Goal: Communication & Community: Answer question/provide support

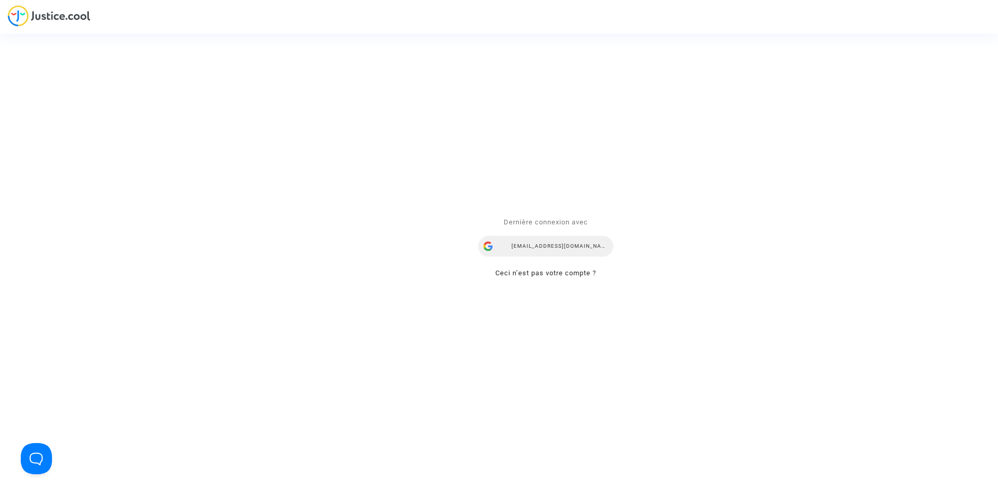
click at [561, 240] on div "ealvarez@reclamaciondevuelos.com" at bounding box center [545, 246] width 135 height 21
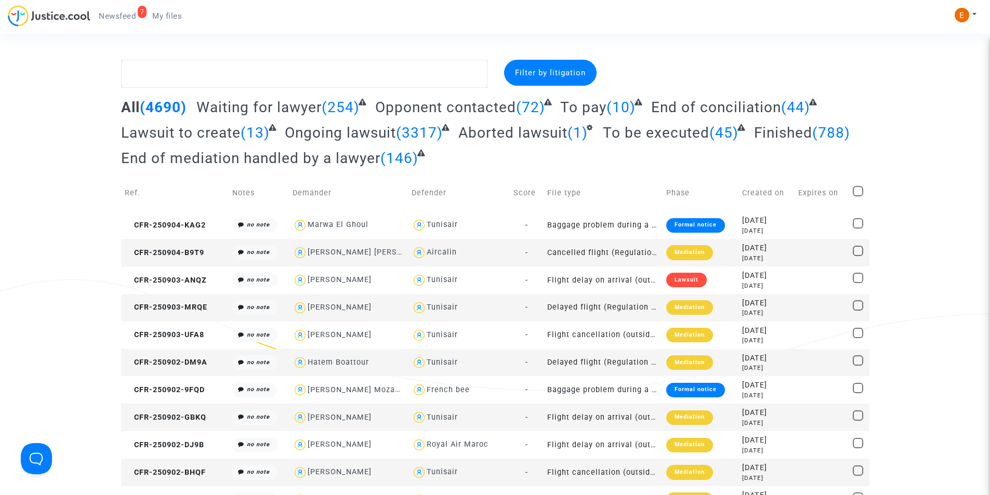
click at [121, 12] on span "Newsfeed" at bounding box center [117, 15] width 37 height 9
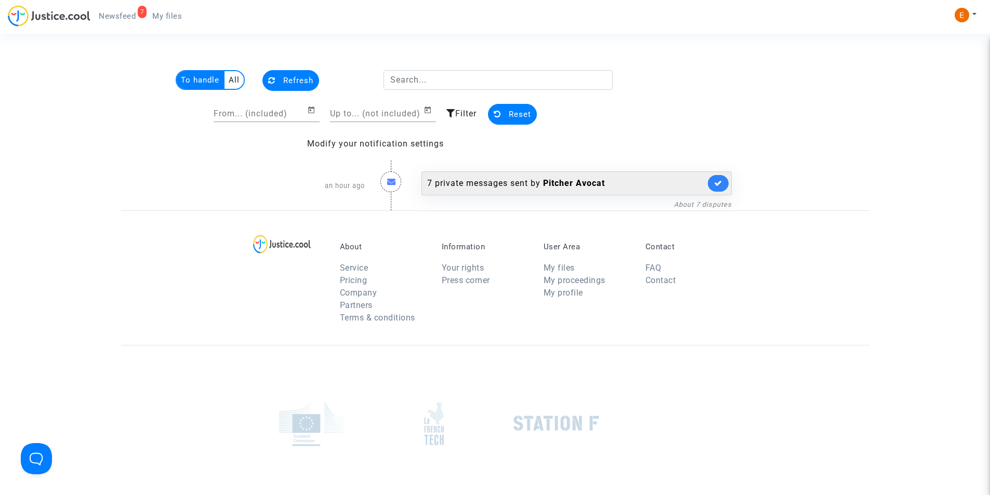
click at [575, 185] on b "Pitcher Avocat" at bounding box center [574, 183] width 62 height 10
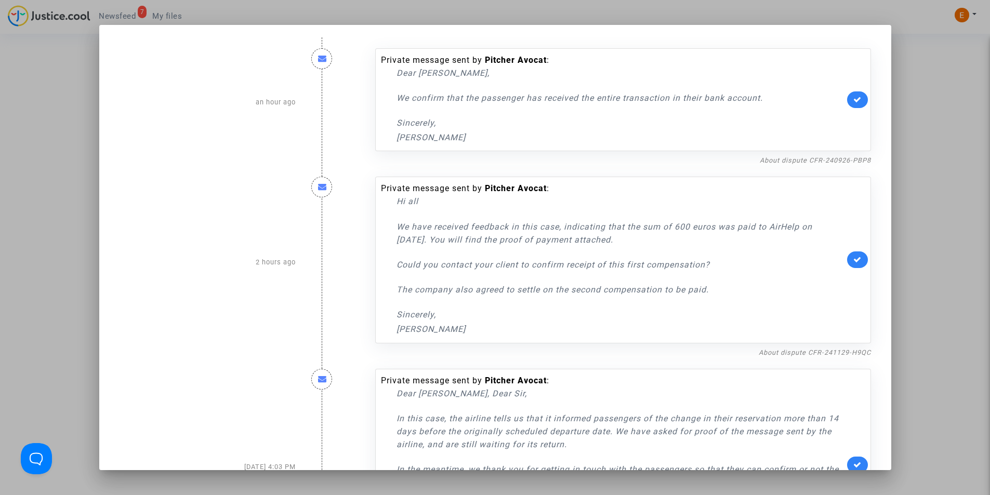
click at [967, 165] on div at bounding box center [495, 247] width 990 height 495
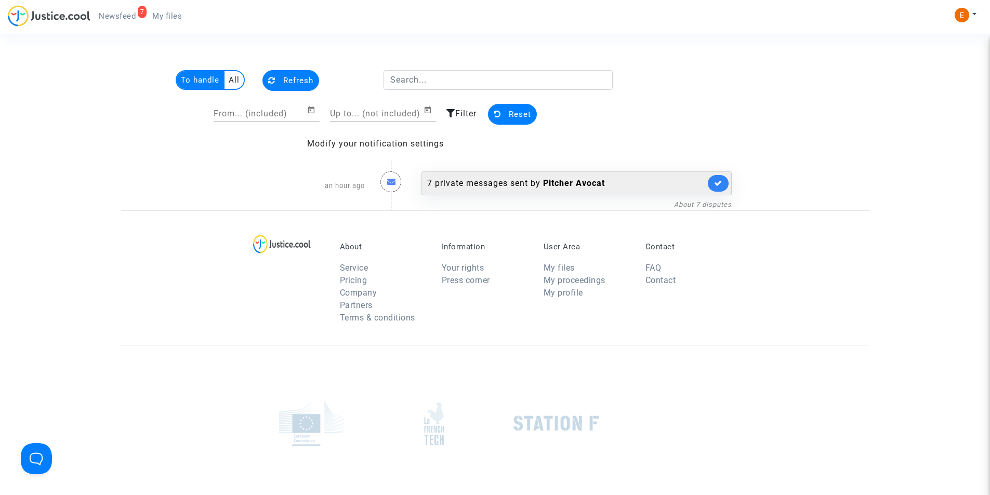
click at [457, 181] on div "7 private messages sent by Pitcher Avocat" at bounding box center [566, 183] width 278 height 12
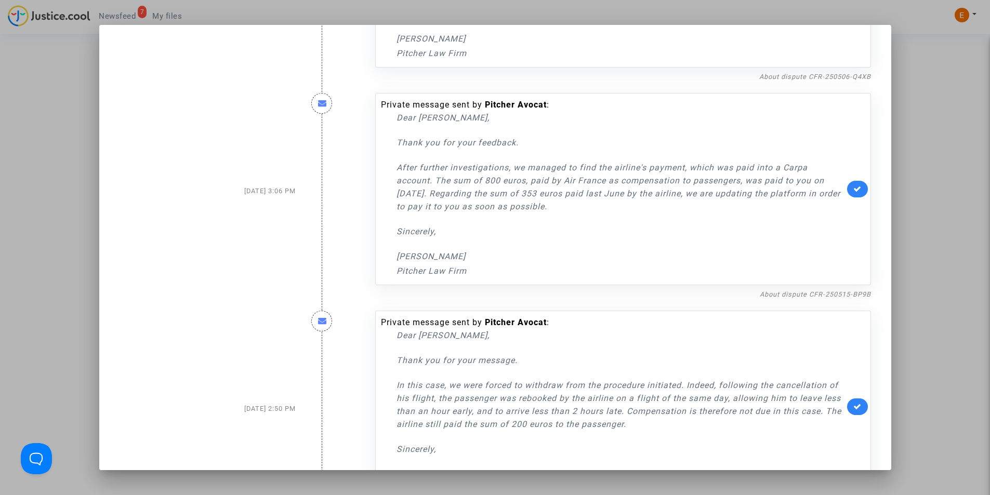
scroll to position [887, 0]
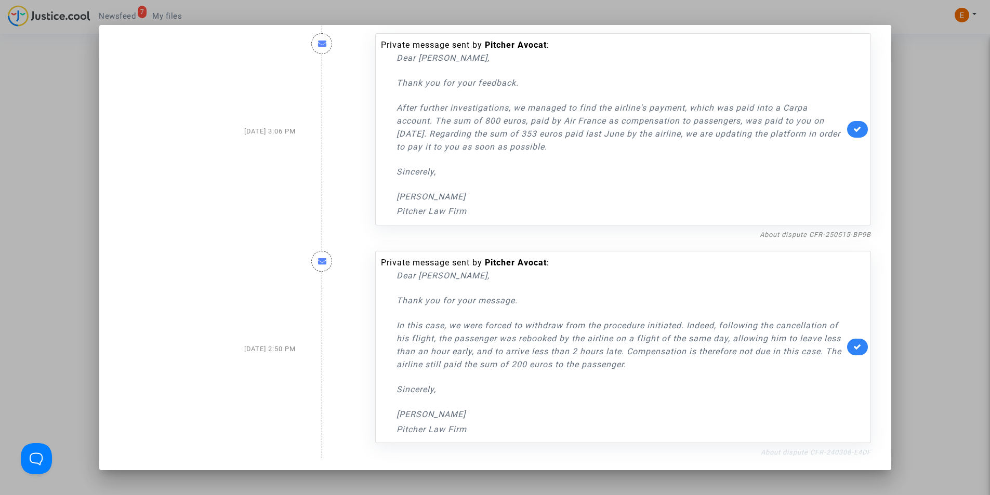
click at [808, 453] on link "About dispute CFR-240308-E4DF" at bounding box center [816, 453] width 110 height 8
click at [858, 351] on link at bounding box center [857, 347] width 21 height 17
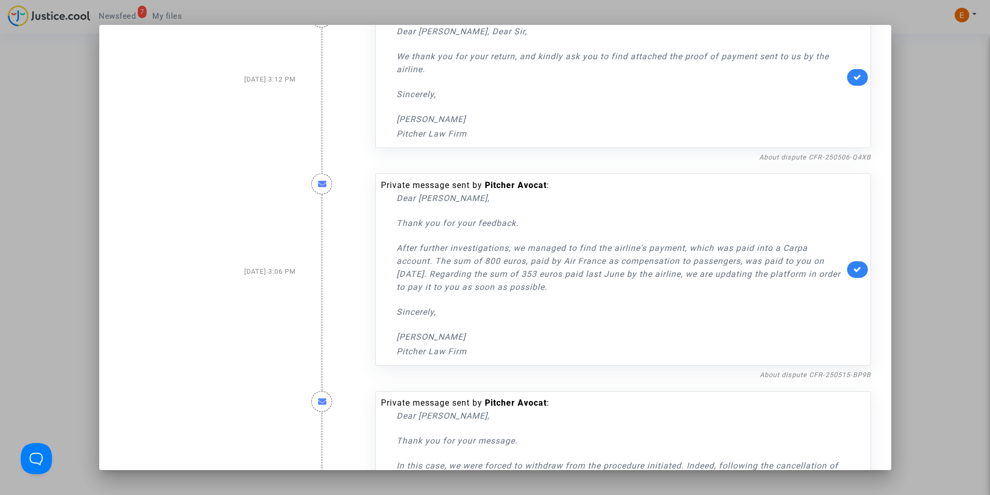
scroll to position [731, 0]
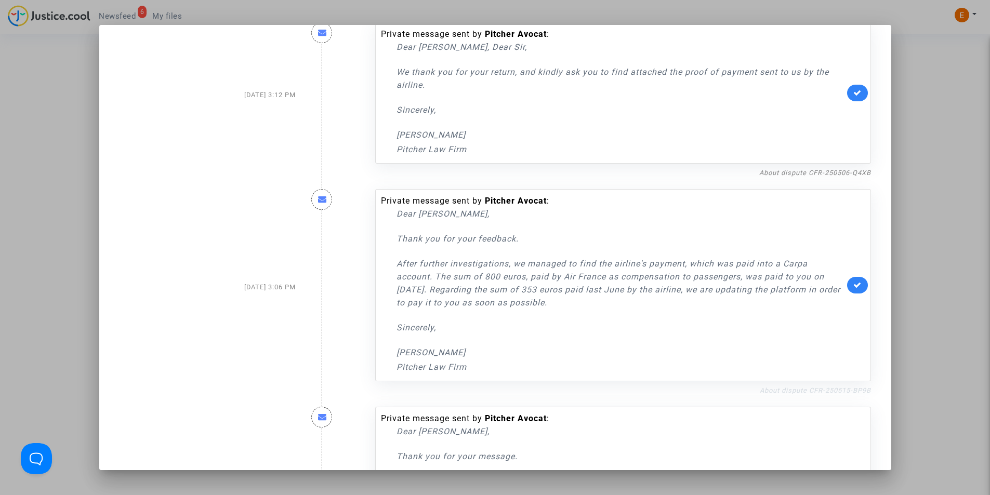
click at [786, 388] on link "About dispute CFR-250515-BP9B" at bounding box center [815, 391] width 111 height 8
click at [855, 283] on icon at bounding box center [858, 285] width 8 height 8
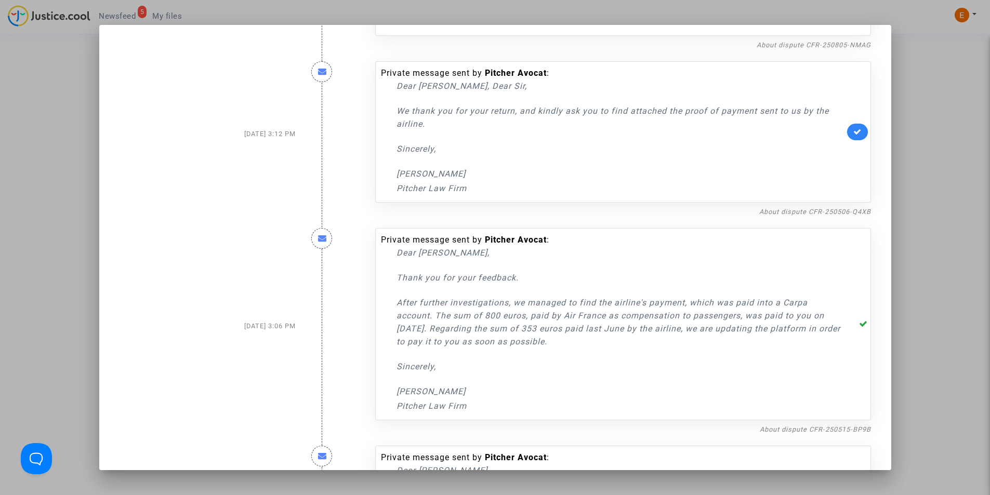
scroll to position [627, 0]
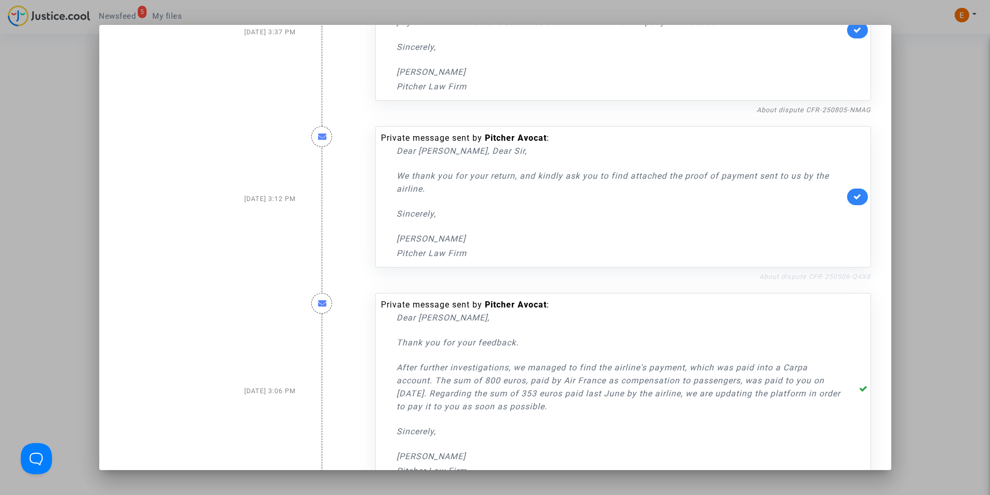
click at [823, 276] on link "About dispute CFR-250506-Q4XB" at bounding box center [816, 277] width 112 height 8
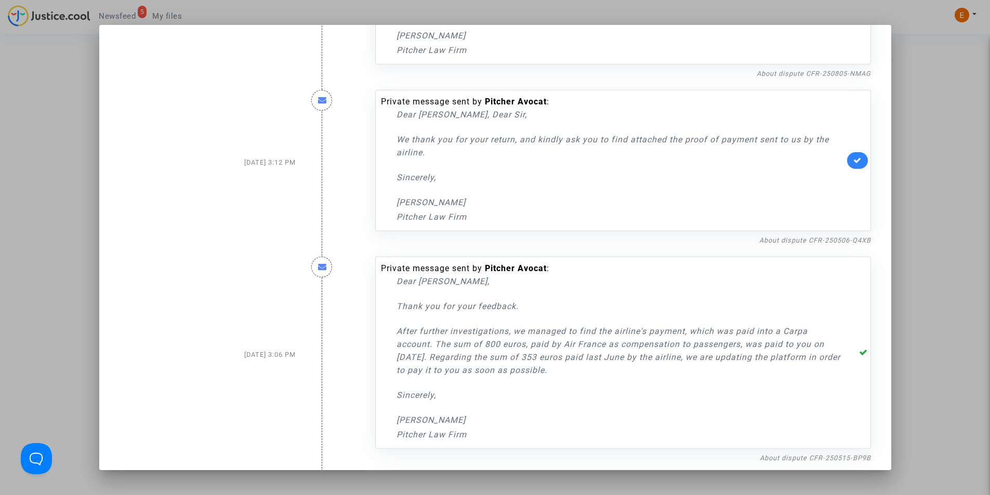
scroll to position [575, 0]
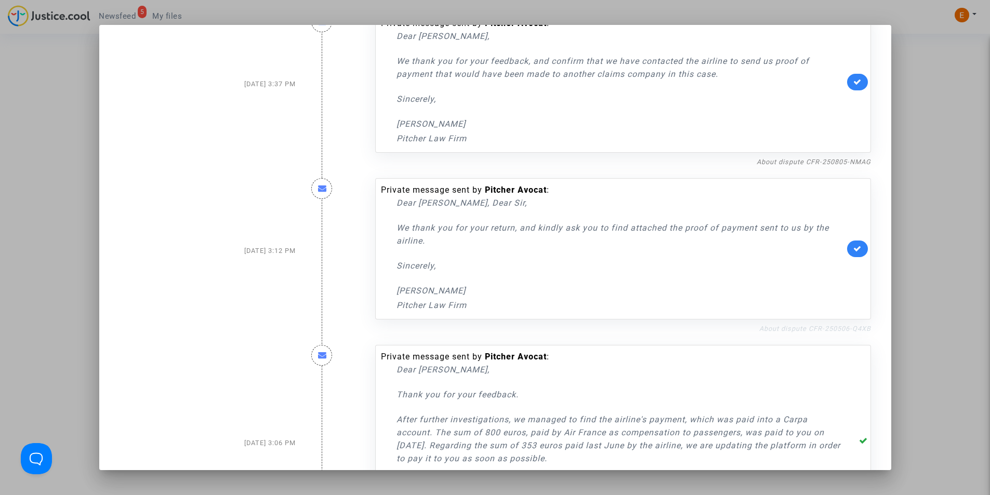
click at [826, 325] on link "About dispute CFR-250506-Q4XB" at bounding box center [816, 329] width 112 height 8
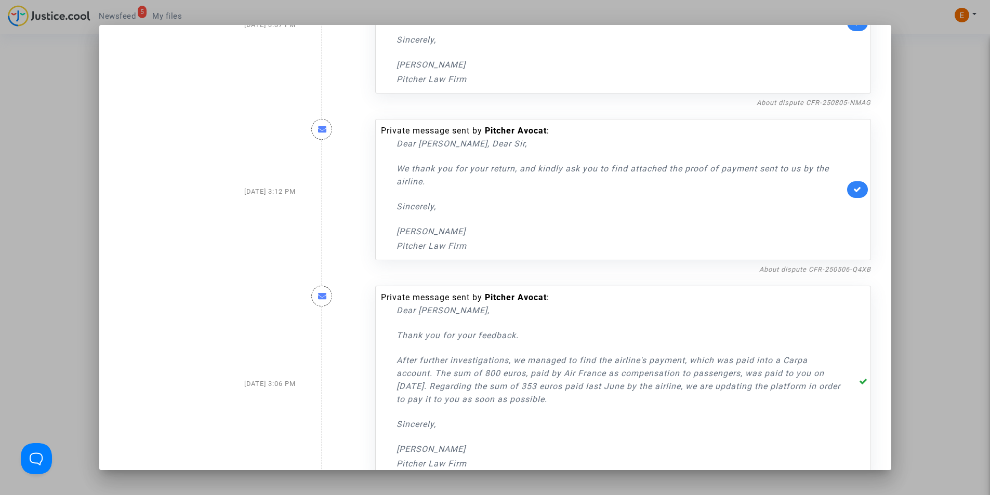
scroll to position [731, 0]
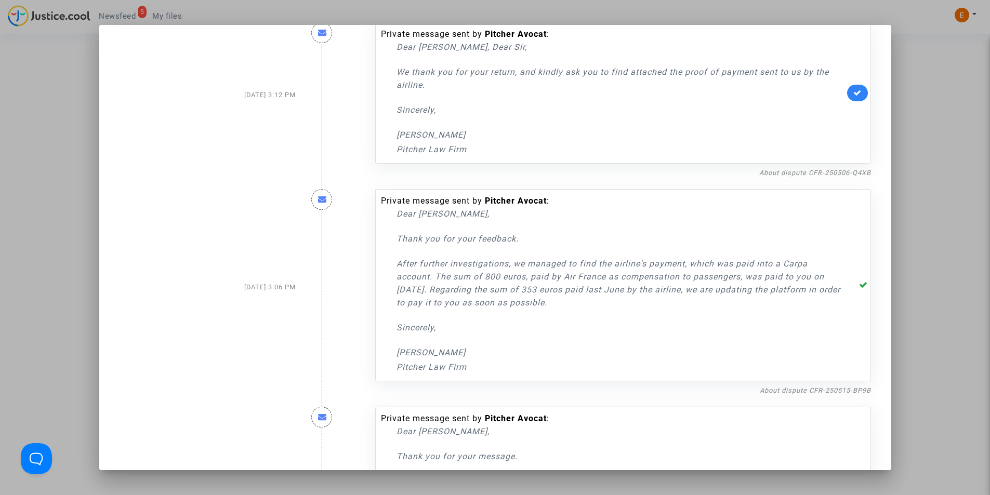
click at [816, 167] on div "About dispute CFR-250506-Q4XB" at bounding box center [623, 172] width 496 height 12
click at [820, 175] on link "About dispute CFR-250506-Q4XB" at bounding box center [816, 173] width 112 height 8
click at [854, 96] on icon at bounding box center [858, 93] width 8 height 8
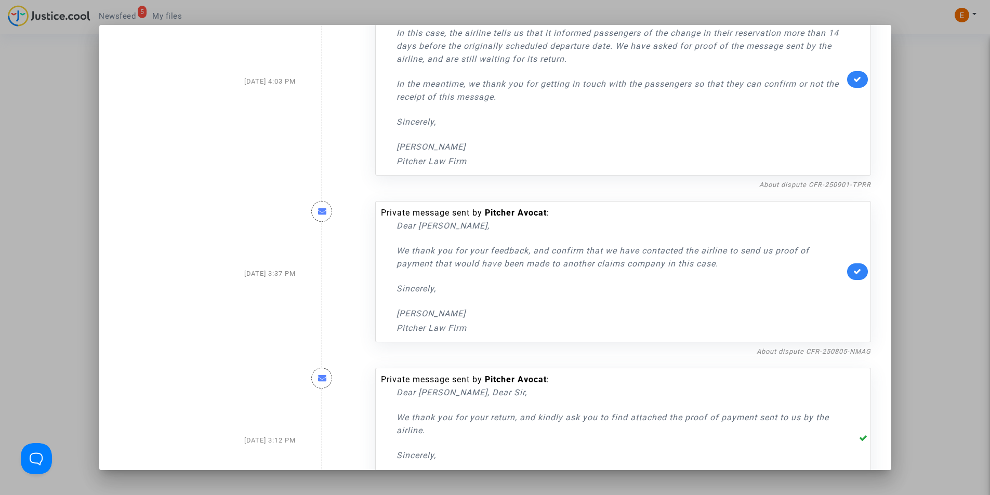
scroll to position [368, 0]
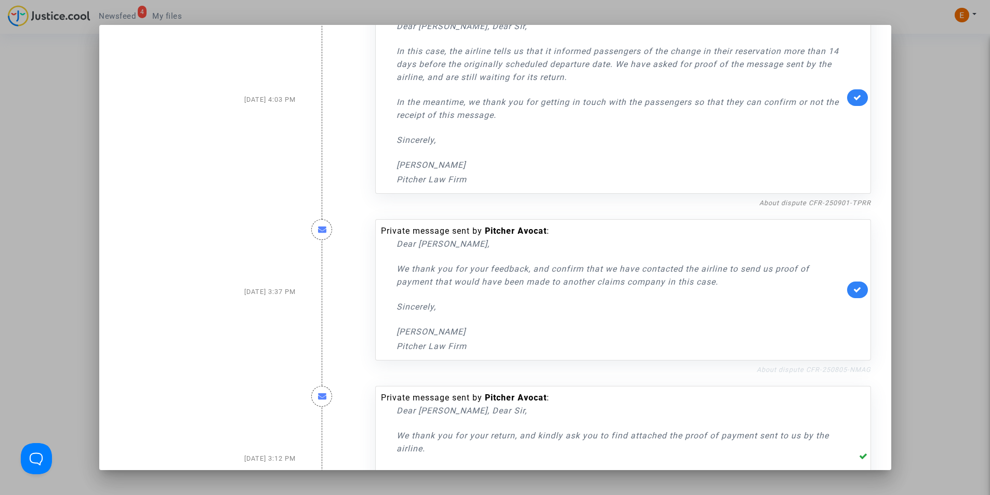
click at [820, 368] on link "About dispute CFR-250805-NMAG" at bounding box center [814, 370] width 114 height 8
click at [856, 287] on icon at bounding box center [858, 290] width 8 height 8
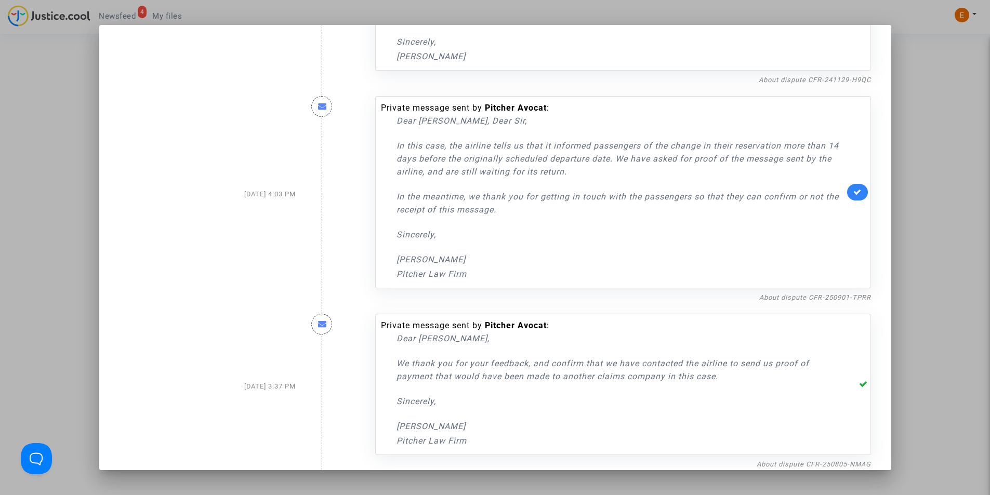
scroll to position [160, 0]
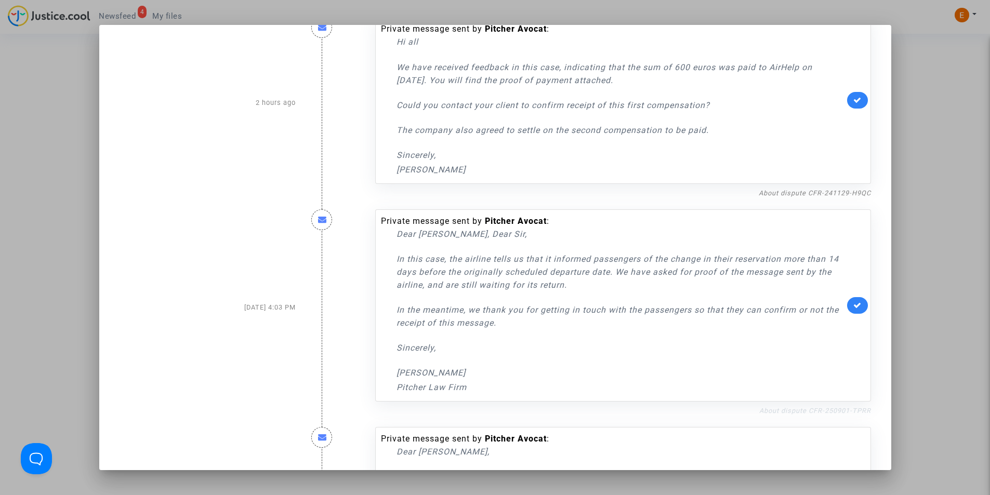
click at [820, 412] on link "About dispute CFR-250901-TPRR" at bounding box center [816, 411] width 112 height 8
click at [857, 309] on link at bounding box center [857, 305] width 21 height 17
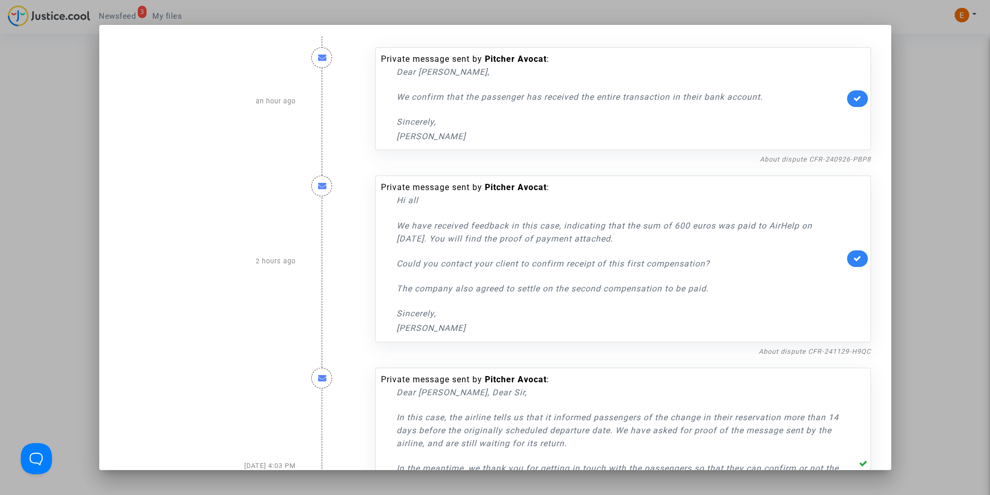
scroll to position [0, 0]
click at [788, 359] on div "Private message sent by Pitcher Avocat : Dear Madam, Dear Sir, In this case, th…" at bounding box center [624, 468] width 512 height 218
click at [788, 356] on link "About dispute CFR-241129-H9QC" at bounding box center [815, 353] width 112 height 8
click at [856, 259] on icon at bounding box center [858, 260] width 8 height 8
click at [804, 161] on link "About dispute CFR-240926-PBP8" at bounding box center [815, 160] width 111 height 8
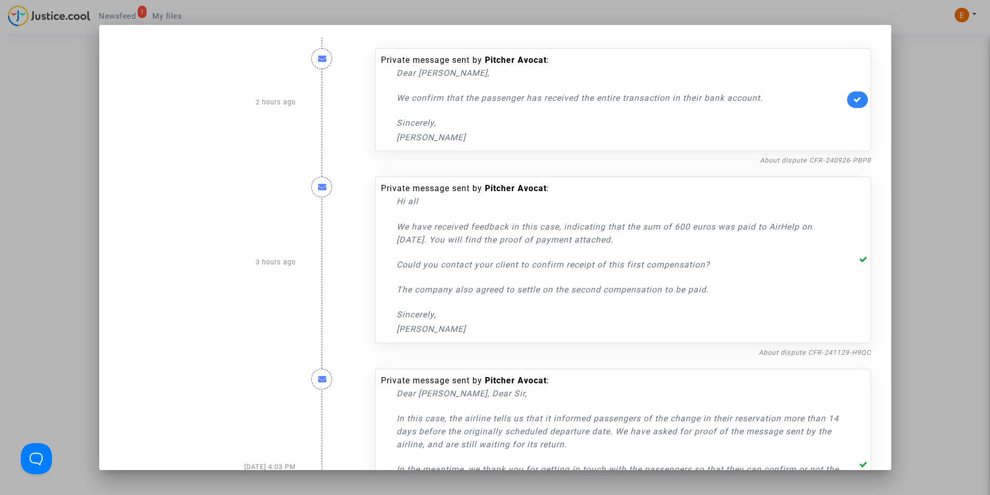
click at [841, 100] on div "Private message sent by Pitcher Avocat : Dear Erik, We confirm that the passeng…" at bounding box center [623, 99] width 496 height 103
click at [847, 98] on link at bounding box center [857, 99] width 21 height 17
click at [75, 78] on div at bounding box center [495, 247] width 990 height 495
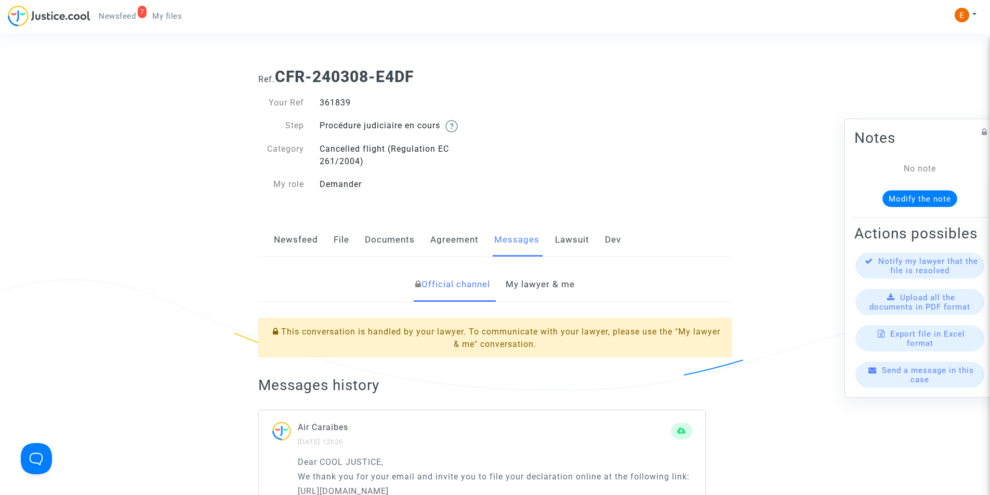
click at [346, 100] on div "361839" at bounding box center [404, 103] width 184 height 12
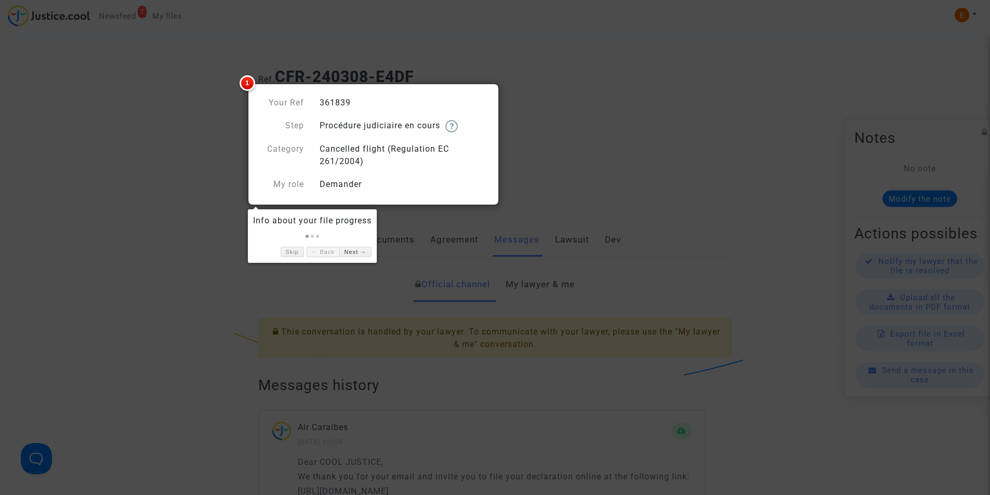
copy div "361839"
click at [535, 58] on div at bounding box center [495, 247] width 990 height 495
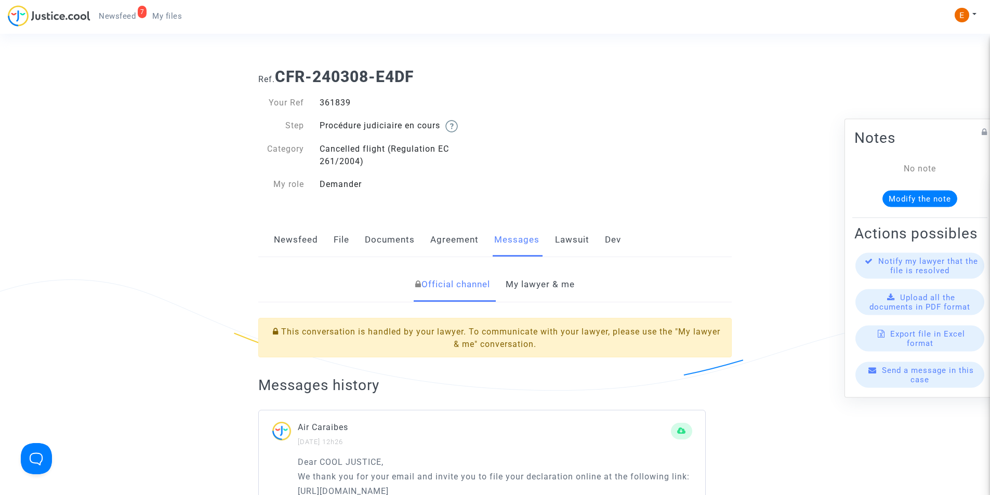
click at [331, 97] on div "361839" at bounding box center [404, 103] width 184 height 12
copy div "361839"
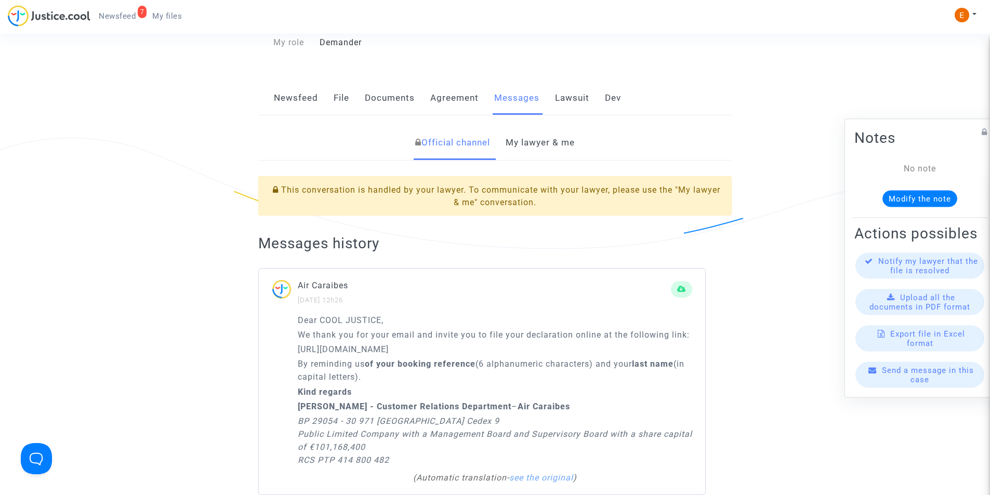
scroll to position [156, 0]
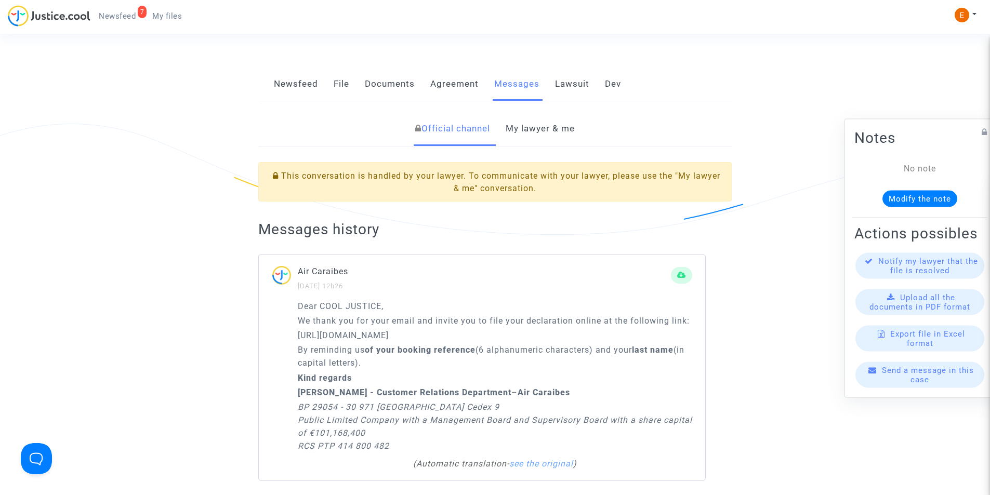
click at [556, 124] on link "My lawyer & me" at bounding box center [540, 129] width 69 height 34
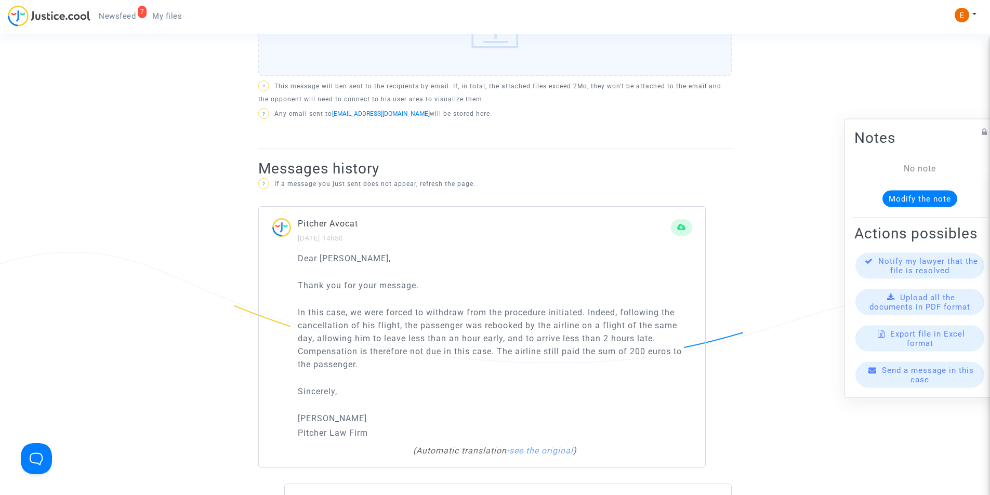
scroll to position [572, 0]
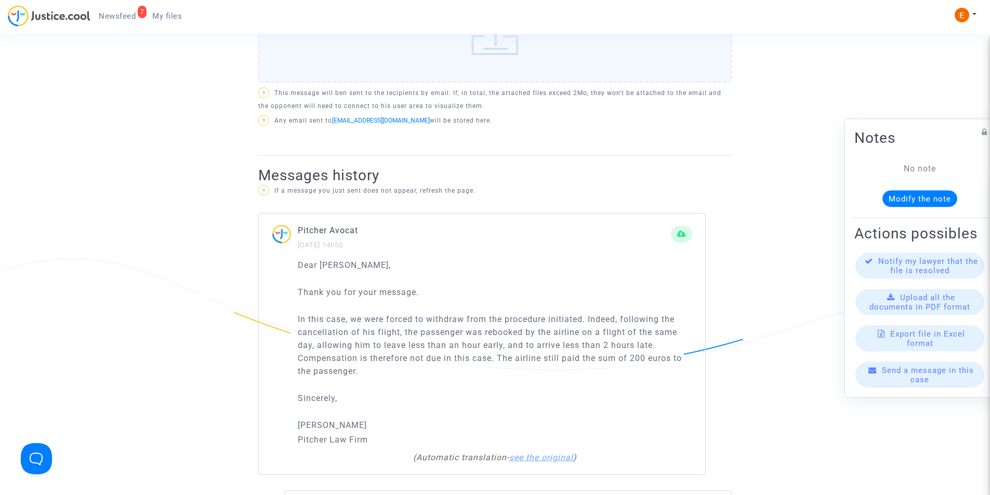
click at [529, 454] on link "see the original" at bounding box center [541, 458] width 64 height 10
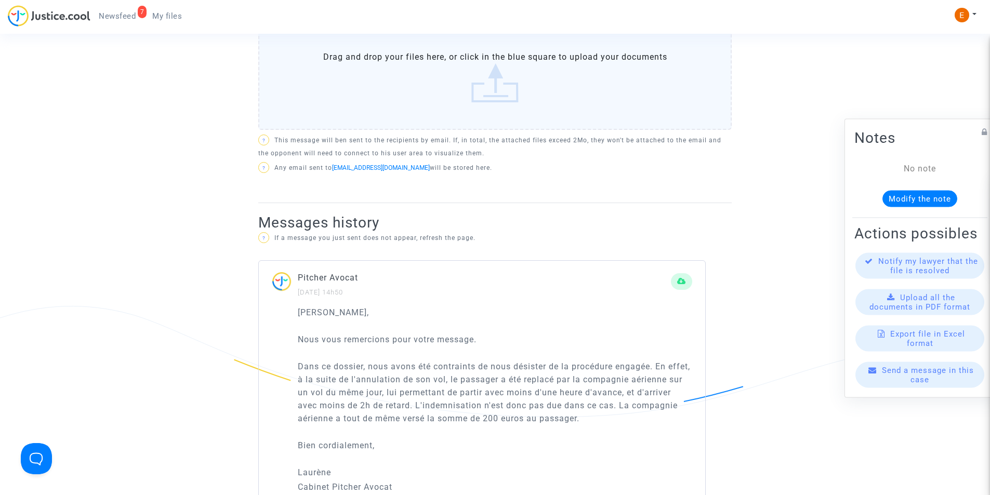
scroll to position [676, 0]
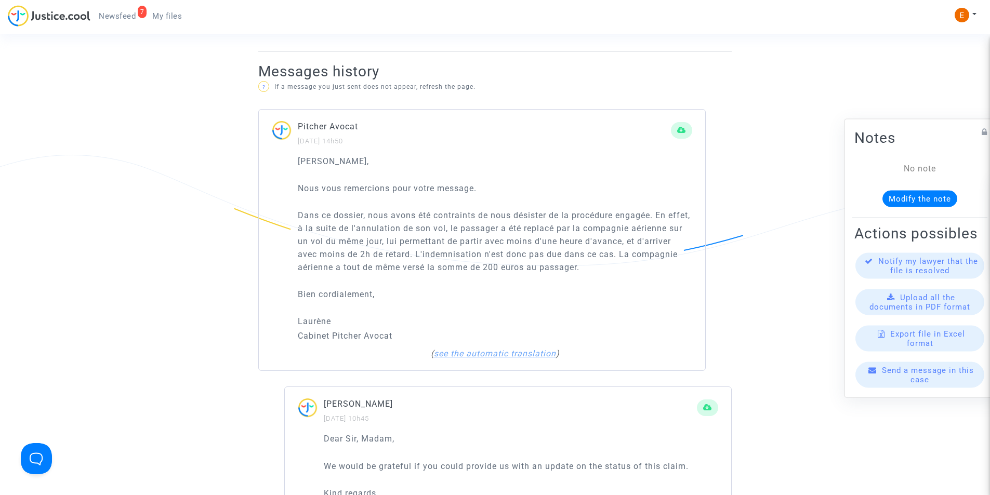
click at [499, 352] on link "see the automatic translation" at bounding box center [495, 354] width 122 height 10
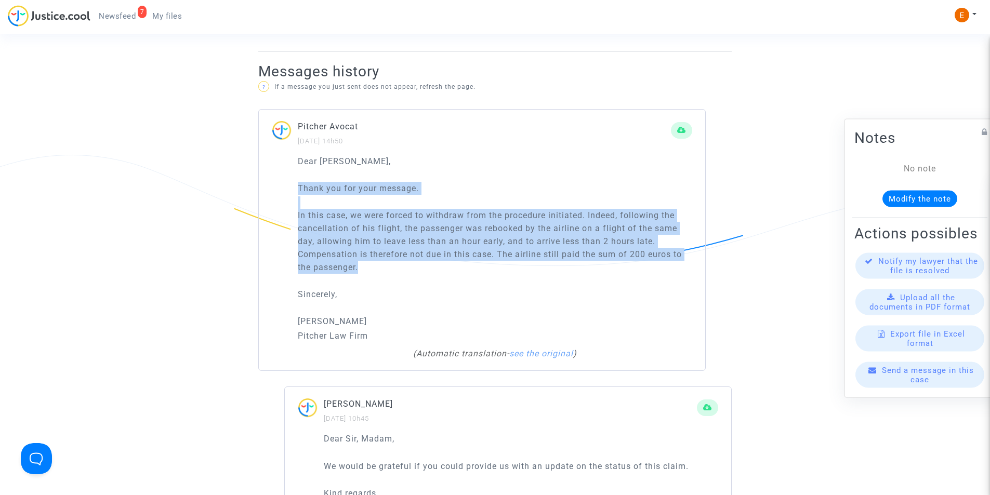
drag, startPoint x: 296, startPoint y: 190, endPoint x: 548, endPoint y: 264, distance: 262.6
click at [548, 264] on div "Dear Erik, Thank you for your message. In this case, we were forced to withdraw…" at bounding box center [482, 263] width 447 height 216
copy div "Thank you for your message. In this case, we were forced to withdraw from the p…"
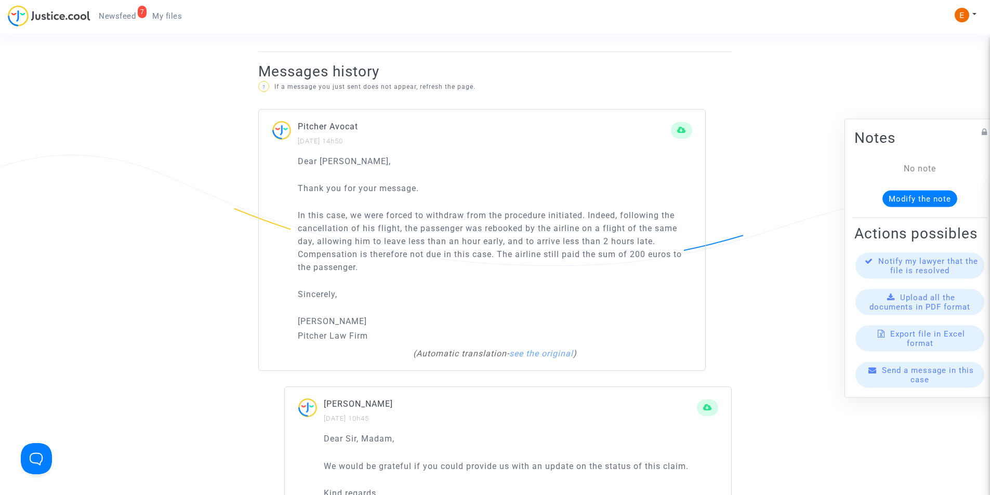
click at [467, 174] on div "Dear Erik, Thank you for your message. In this case, we were forced to withdraw…" at bounding box center [495, 249] width 395 height 188
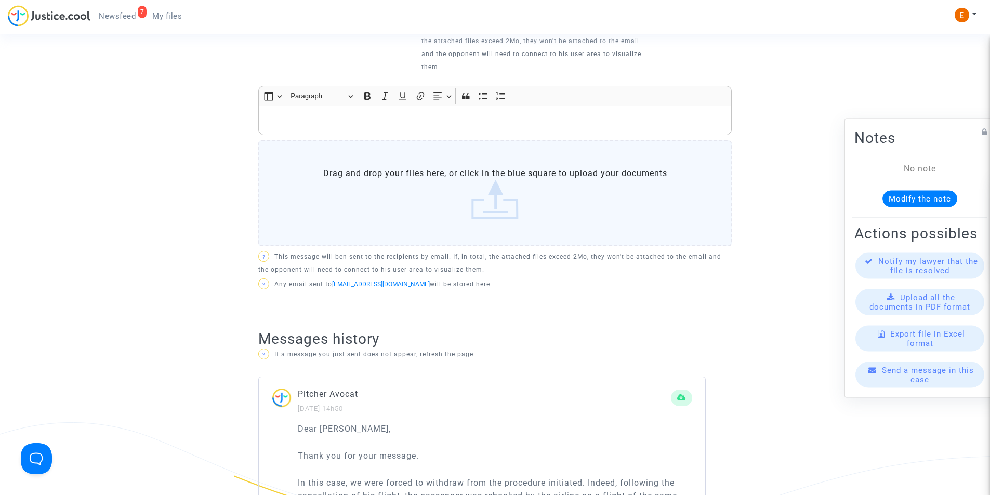
scroll to position [312, 0]
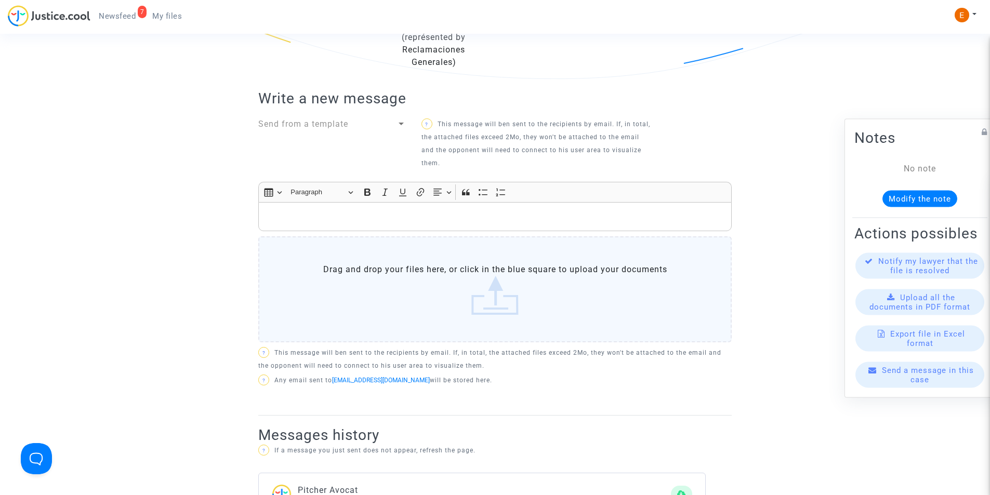
click at [336, 217] on p "Rich Text Editor, main" at bounding box center [495, 217] width 463 height 13
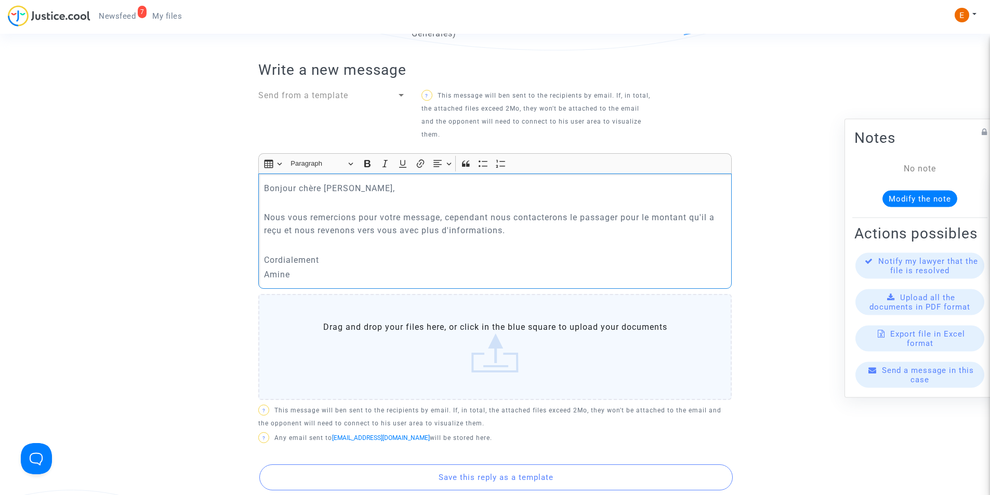
scroll to position [468, 0]
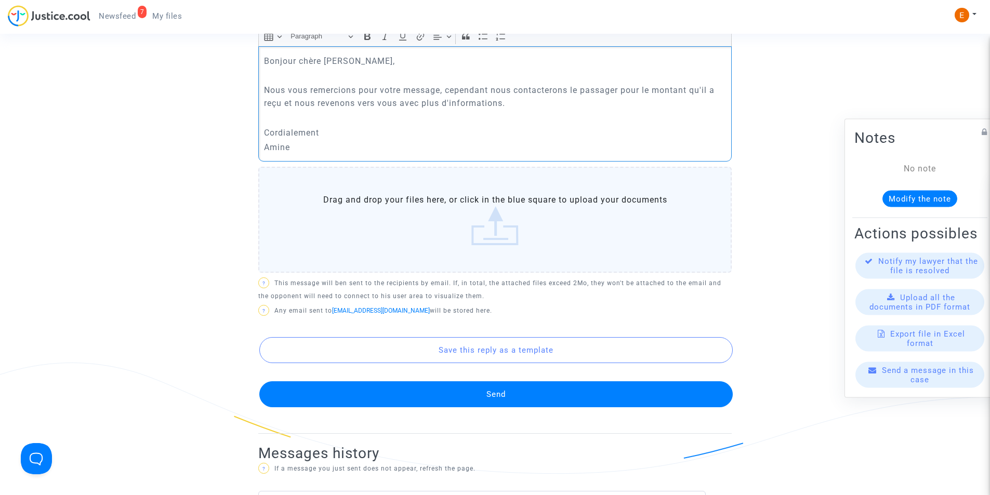
drag, startPoint x: 494, startPoint y: 393, endPoint x: 489, endPoint y: 393, distance: 5.2
click at [489, 393] on button "Send" at bounding box center [496, 395] width 474 height 26
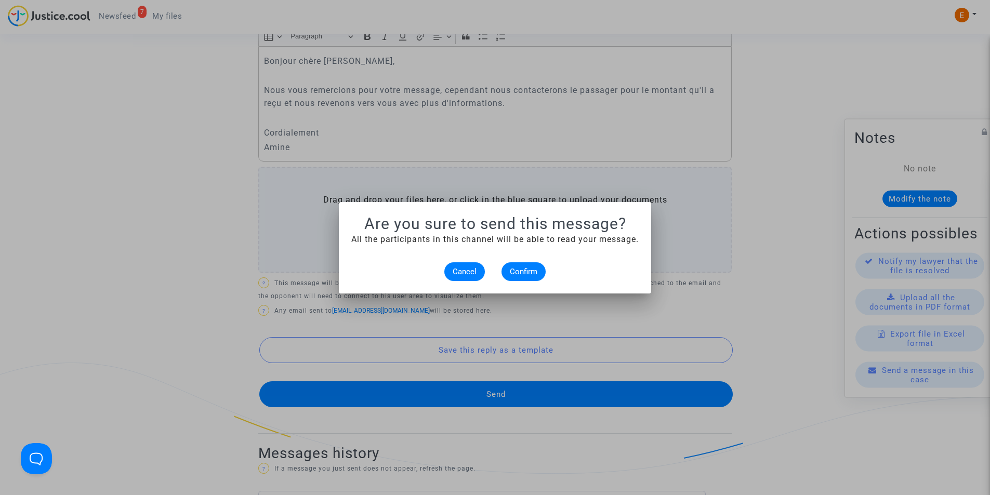
scroll to position [0, 0]
click at [518, 268] on span "Confirm" at bounding box center [524, 271] width 28 height 9
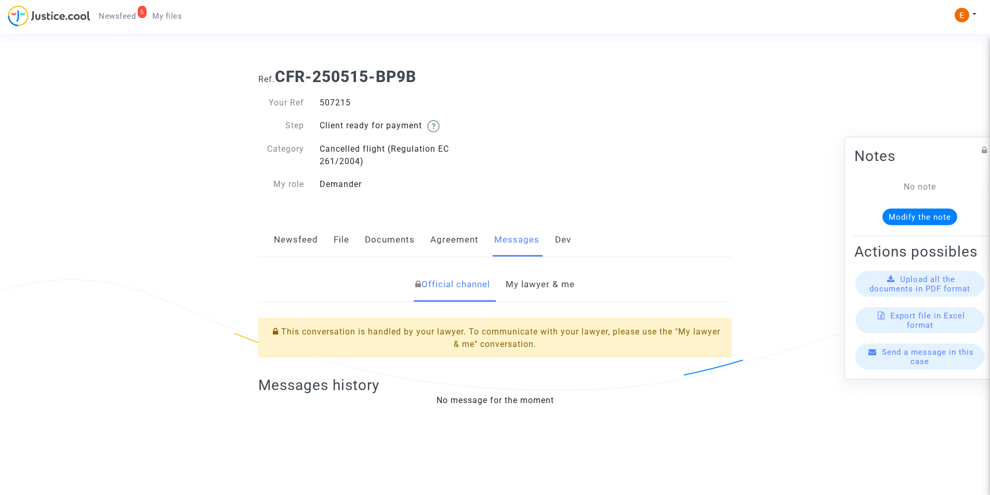
drag, startPoint x: 0, startPoint y: 0, endPoint x: 326, endPoint y: 99, distance: 341.1
click at [326, 99] on div "507215" at bounding box center [404, 103] width 184 height 12
click at [541, 286] on link "My lawyer & me" at bounding box center [540, 285] width 69 height 34
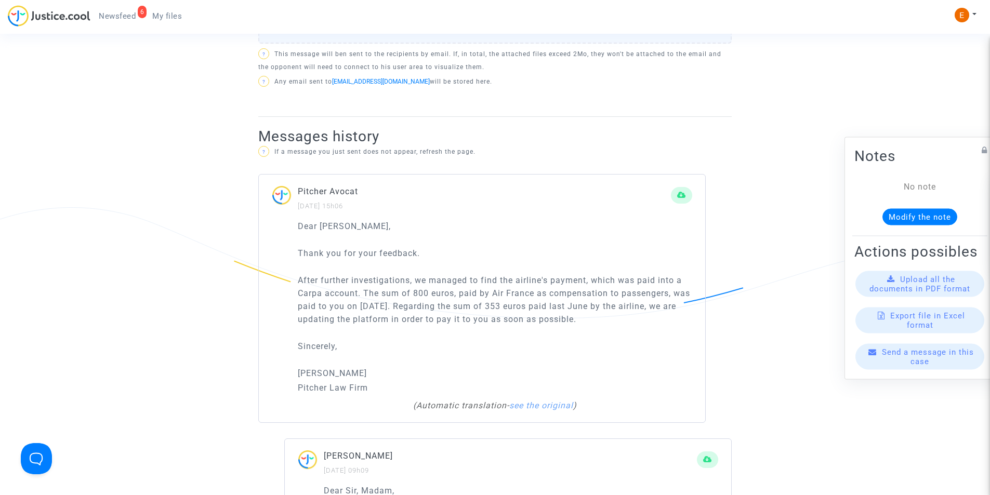
scroll to position [780, 0]
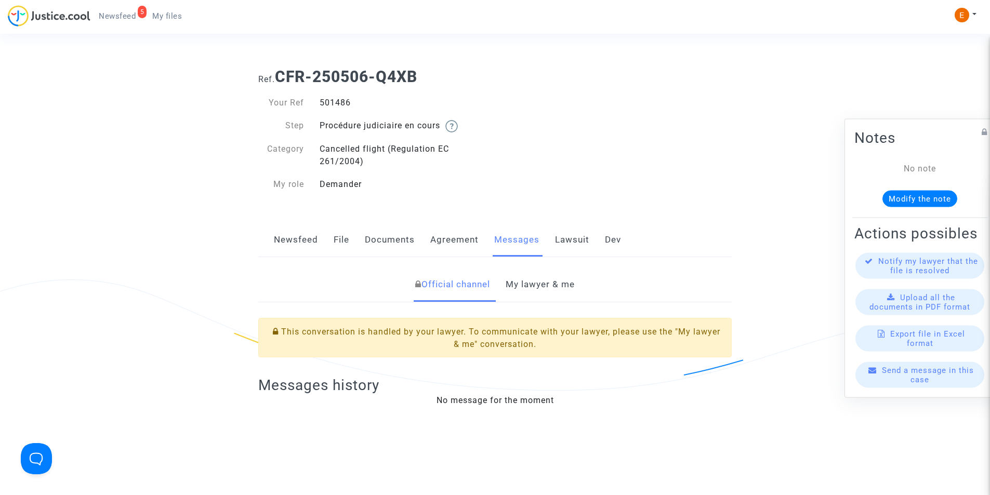
click at [325, 100] on div "501486" at bounding box center [404, 103] width 184 height 12
copy div "501486"
click at [539, 285] on link "My lawyer & me" at bounding box center [540, 285] width 69 height 34
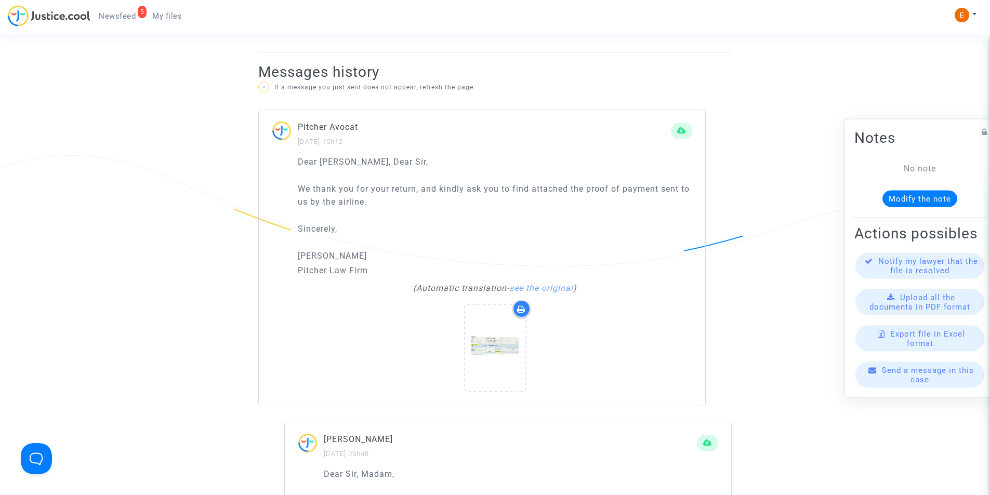
scroll to position [676, 0]
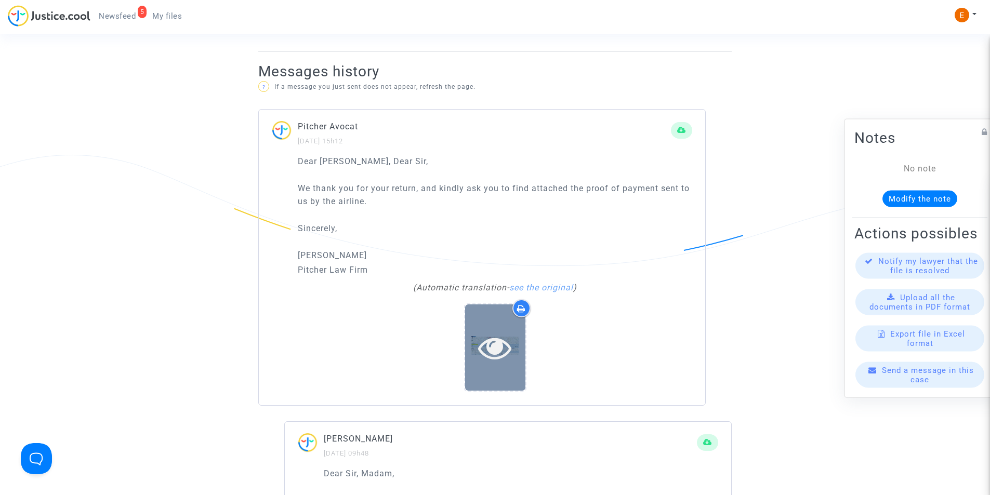
click at [500, 345] on icon at bounding box center [495, 347] width 34 height 33
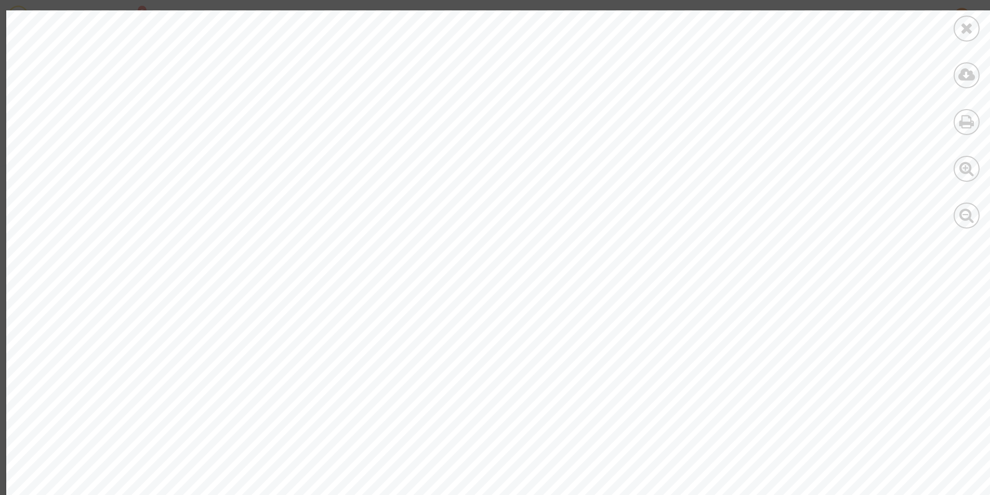
scroll to position [104, 0]
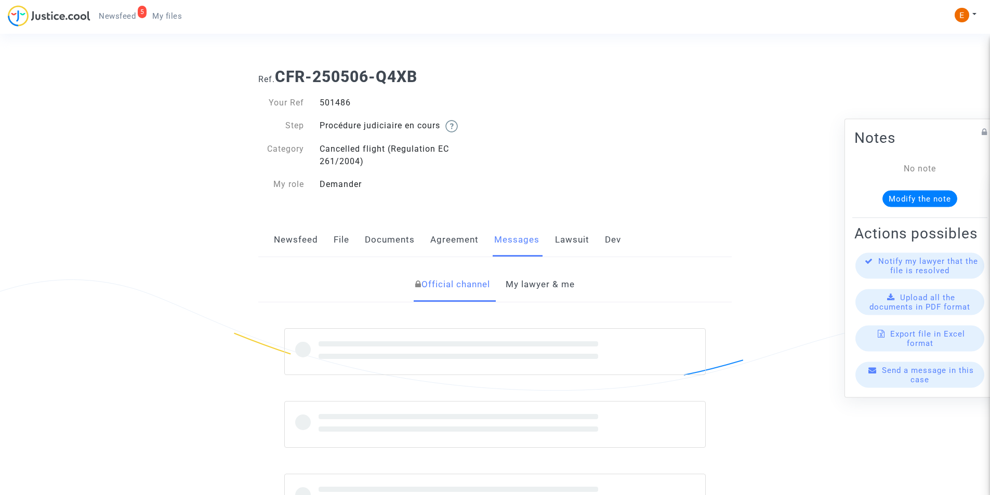
click at [540, 285] on link "My lawyer & me" at bounding box center [540, 285] width 69 height 34
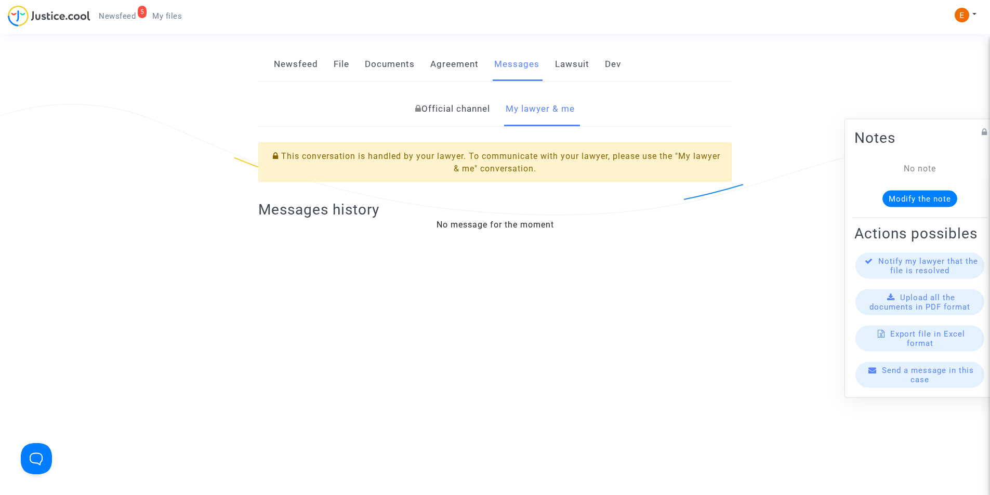
scroll to position [52, 0]
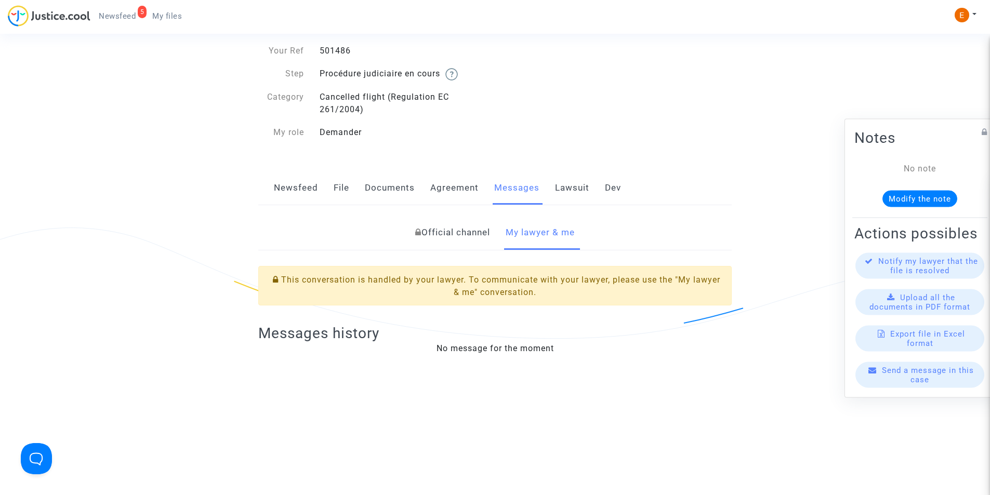
click at [522, 237] on link "My lawyer & me" at bounding box center [540, 233] width 69 height 34
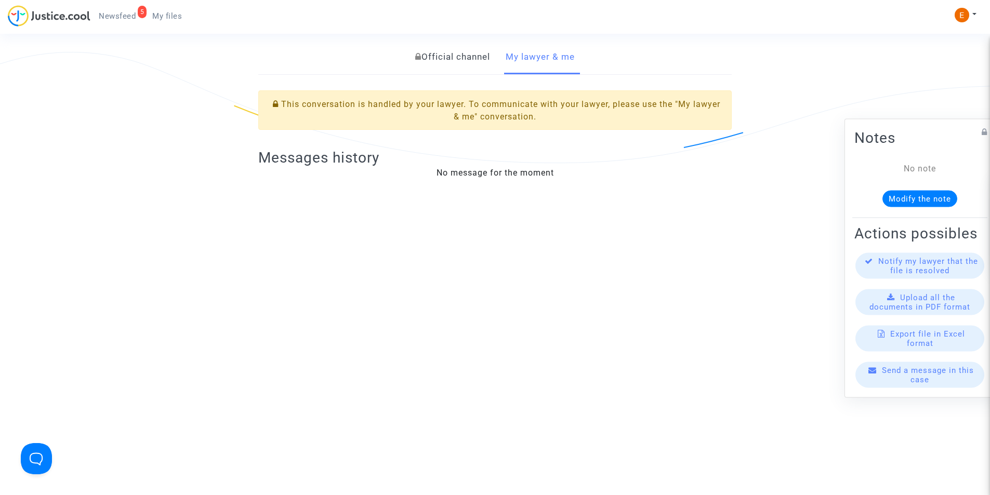
scroll to position [176, 0]
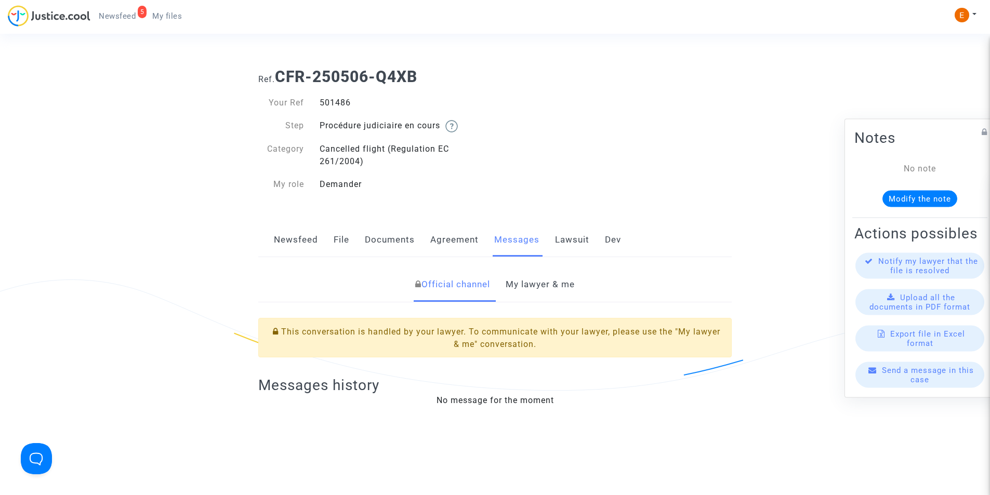
click at [555, 292] on link "My lawyer & me" at bounding box center [540, 285] width 69 height 34
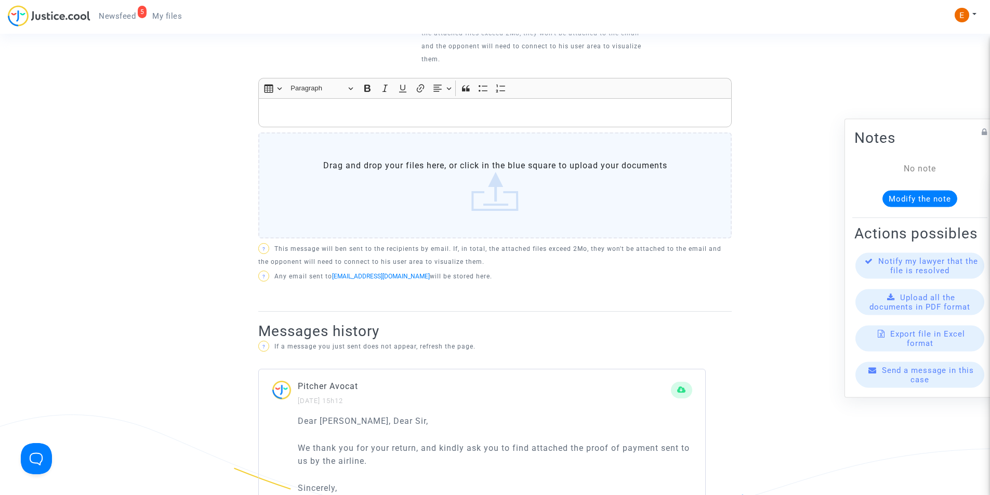
scroll to position [364, 0]
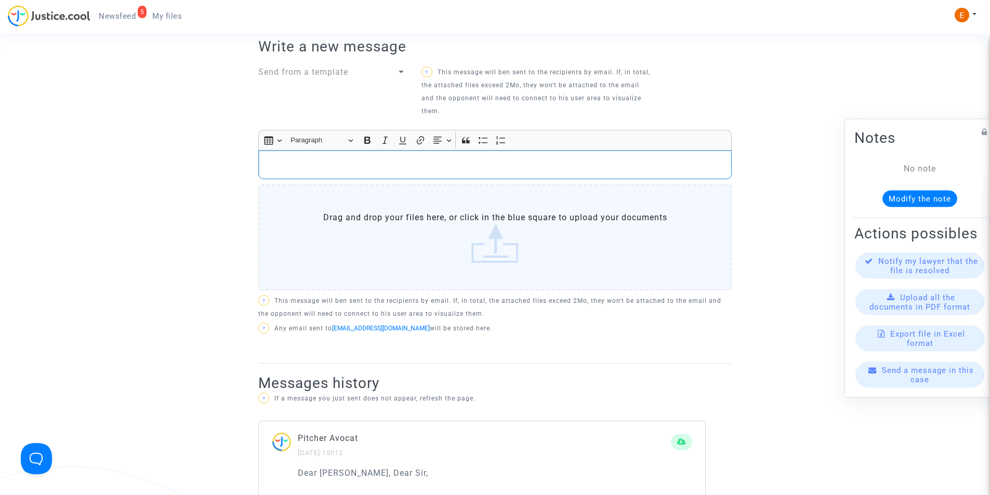
click at [362, 173] on div "Rich Text Editor, main" at bounding box center [495, 164] width 474 height 29
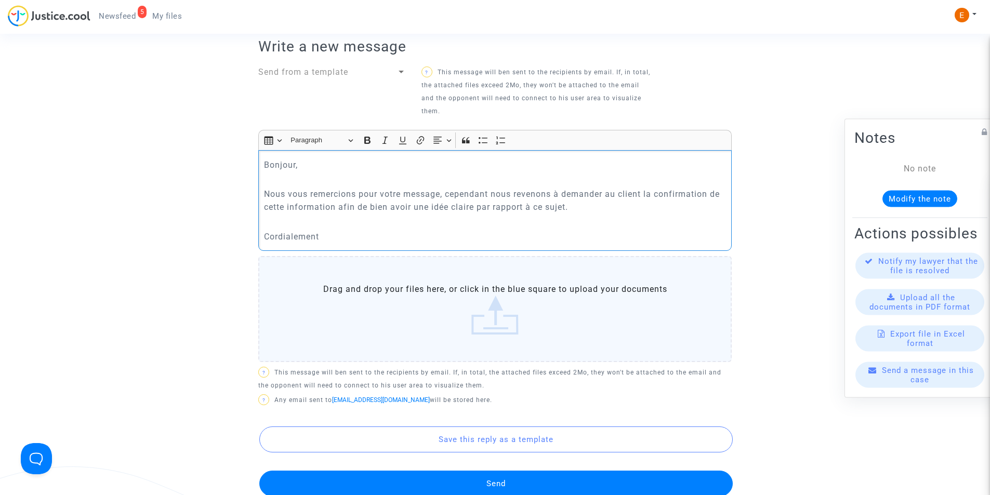
click at [359, 190] on p "Nous vous remercions pour votre message, cependant nous revenons à demander au …" at bounding box center [495, 201] width 463 height 26
click at [328, 233] on p "Cordialement" at bounding box center [495, 236] width 463 height 13
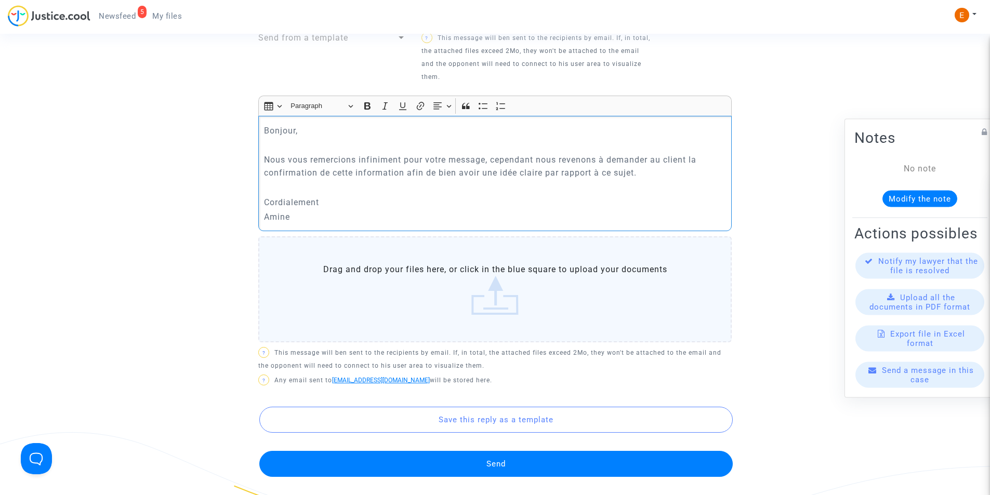
scroll to position [416, 0]
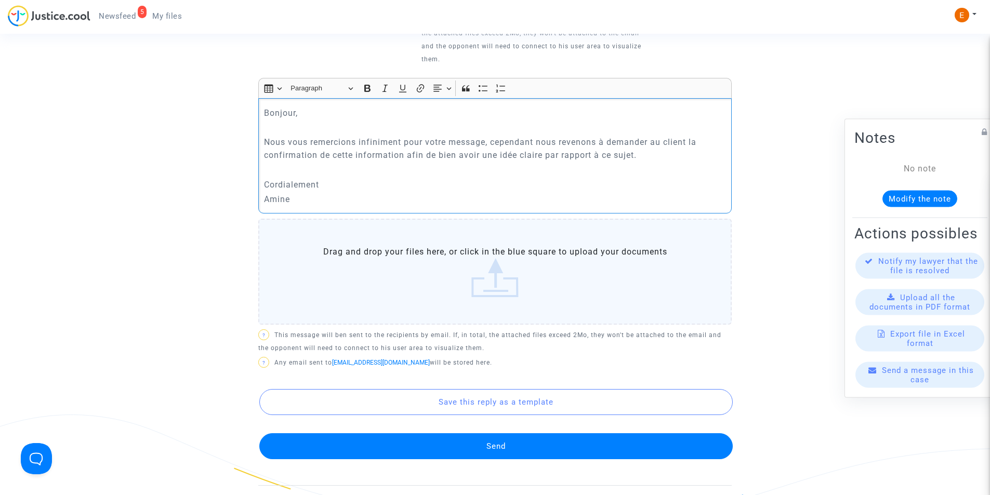
click at [502, 450] on button "Send" at bounding box center [496, 447] width 474 height 26
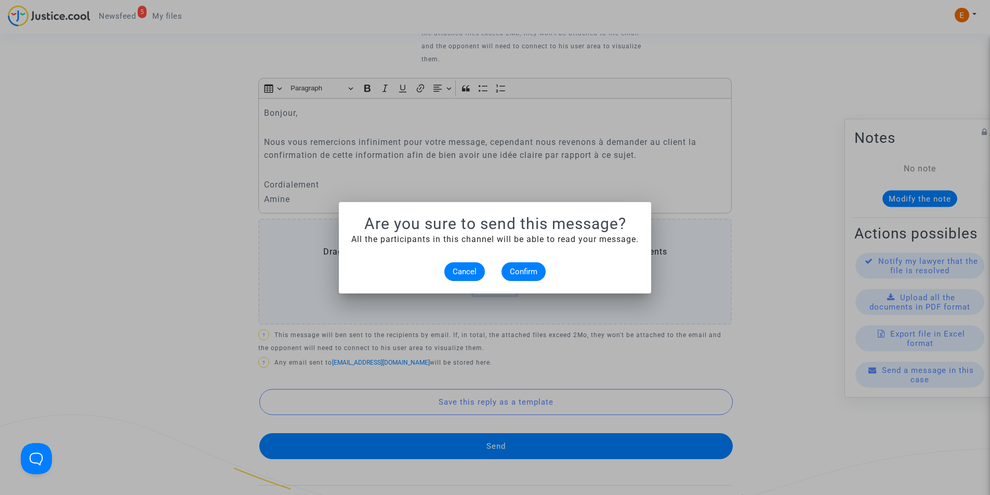
scroll to position [0, 0]
click at [522, 270] on span "Confirm" at bounding box center [524, 271] width 28 height 9
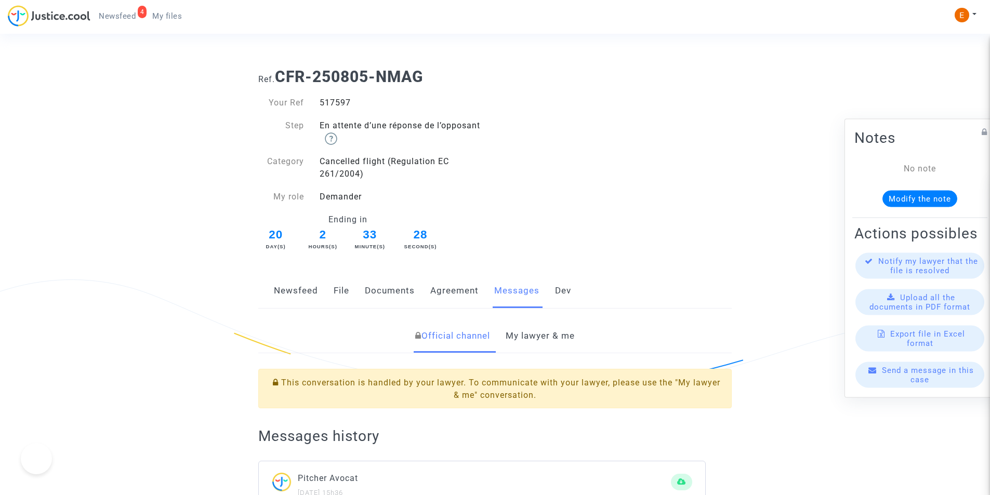
click at [338, 98] on div "517597" at bounding box center [404, 103] width 184 height 12
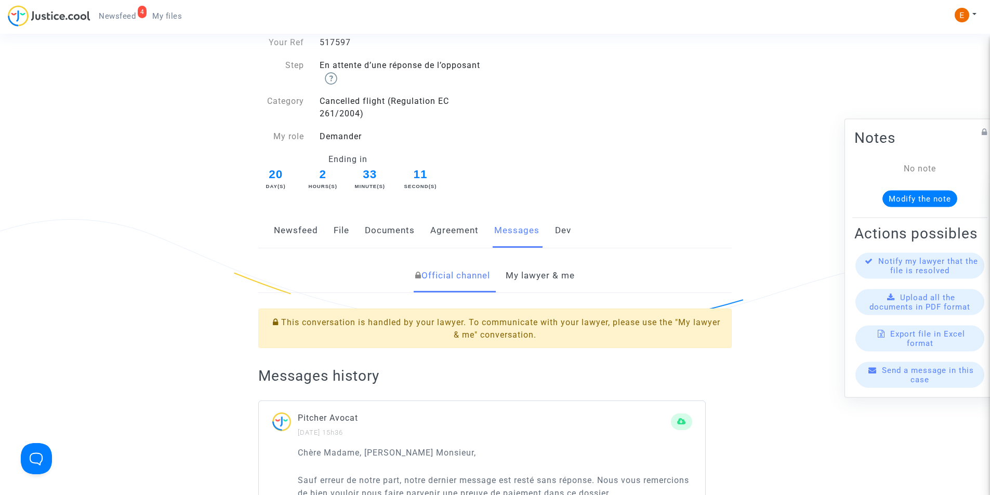
scroll to position [208, 0]
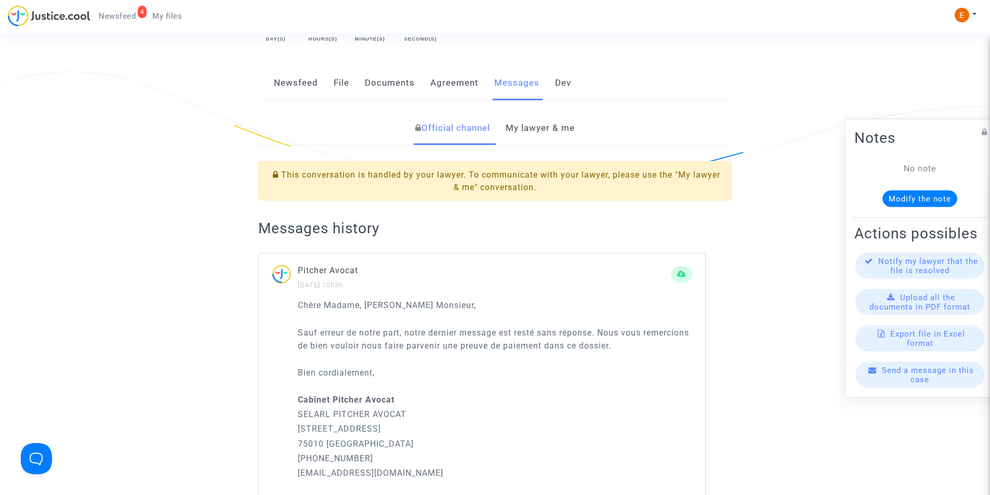
click at [542, 122] on link "My lawyer & me" at bounding box center [540, 128] width 69 height 34
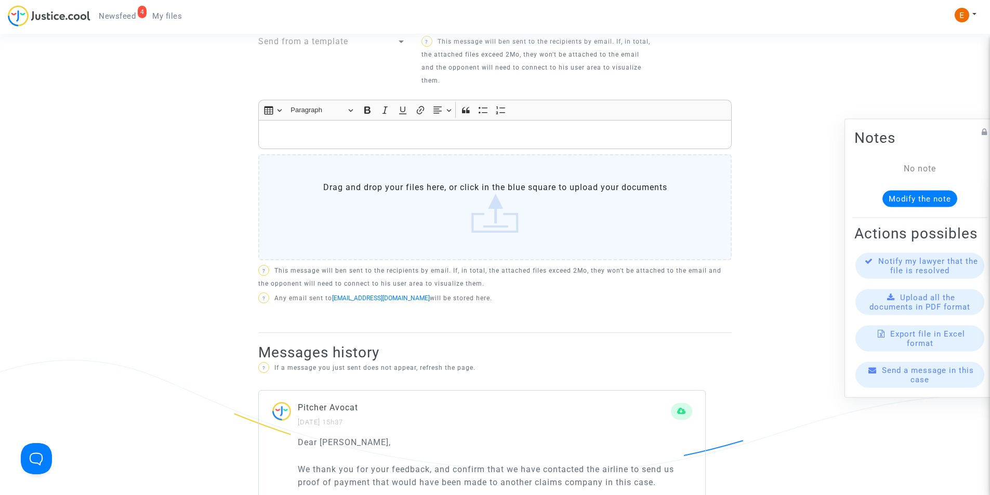
scroll to position [416, 0]
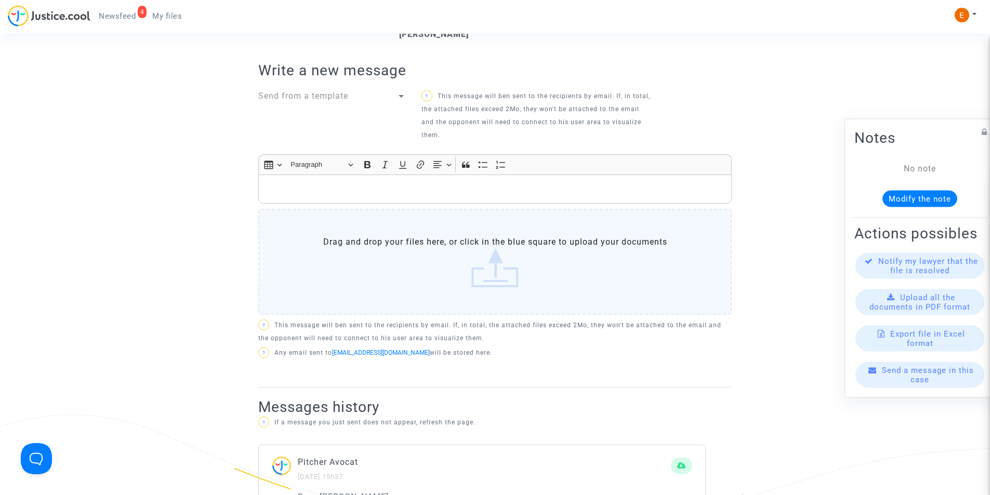
click at [409, 189] on p "Rich Text Editor, main" at bounding box center [495, 188] width 463 height 13
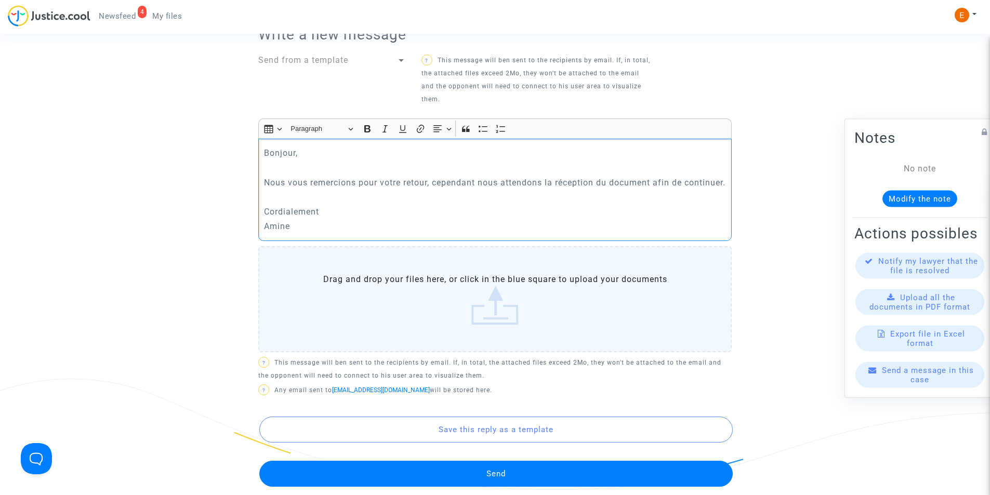
scroll to position [468, 0]
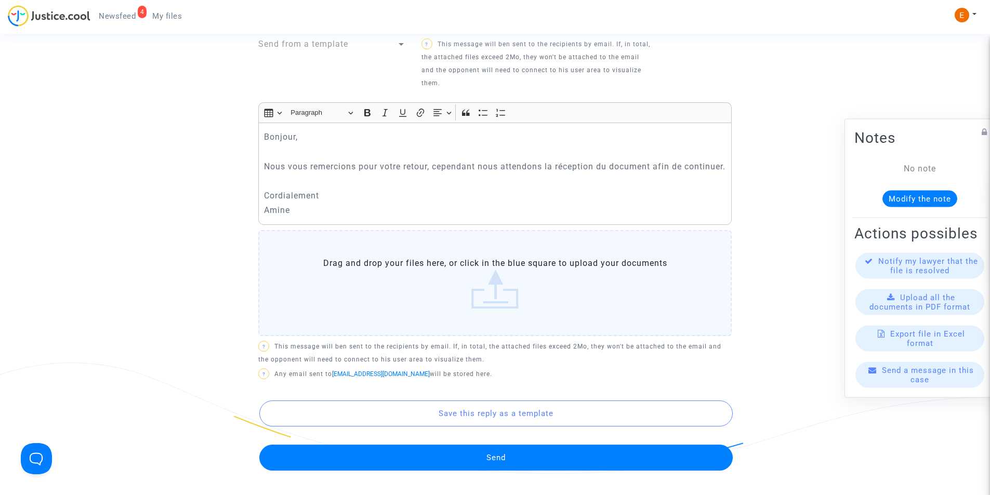
click at [512, 471] on button "Send" at bounding box center [496, 458] width 474 height 26
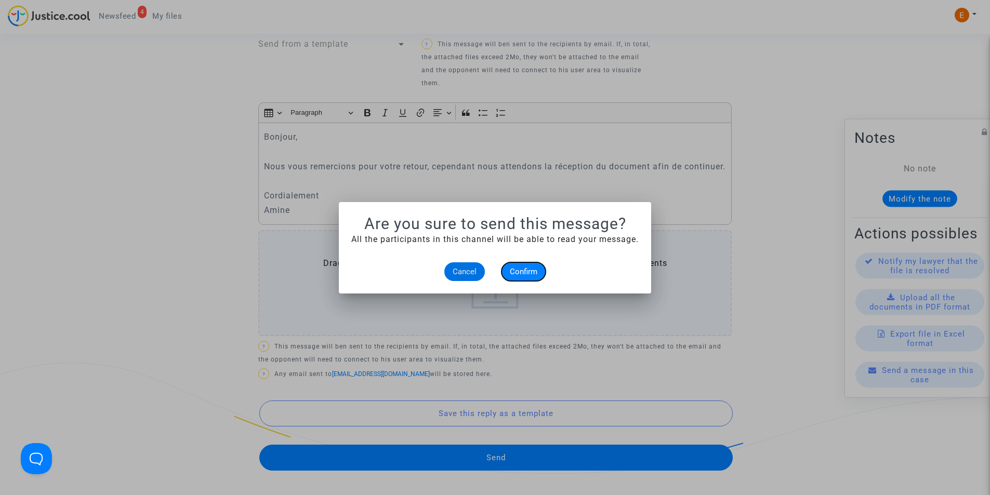
click at [522, 273] on span "Confirm" at bounding box center [524, 271] width 28 height 9
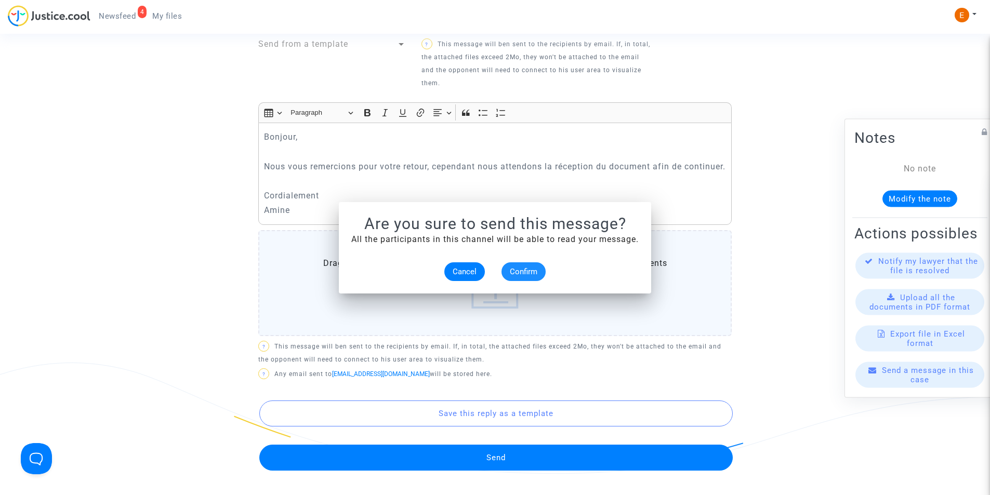
scroll to position [468, 0]
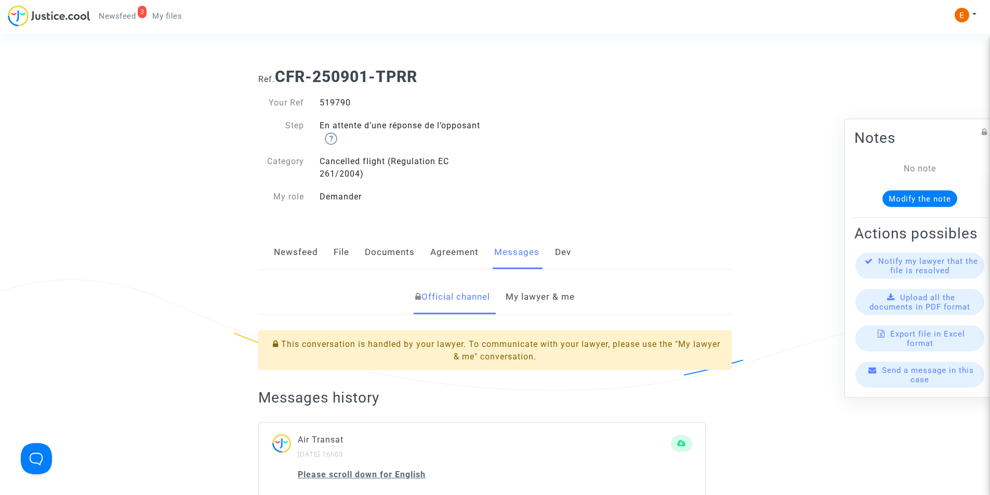
click at [336, 103] on div "519790" at bounding box center [404, 103] width 184 height 12
copy div "519790"
click at [538, 287] on link "My lawyer & me" at bounding box center [540, 297] width 69 height 34
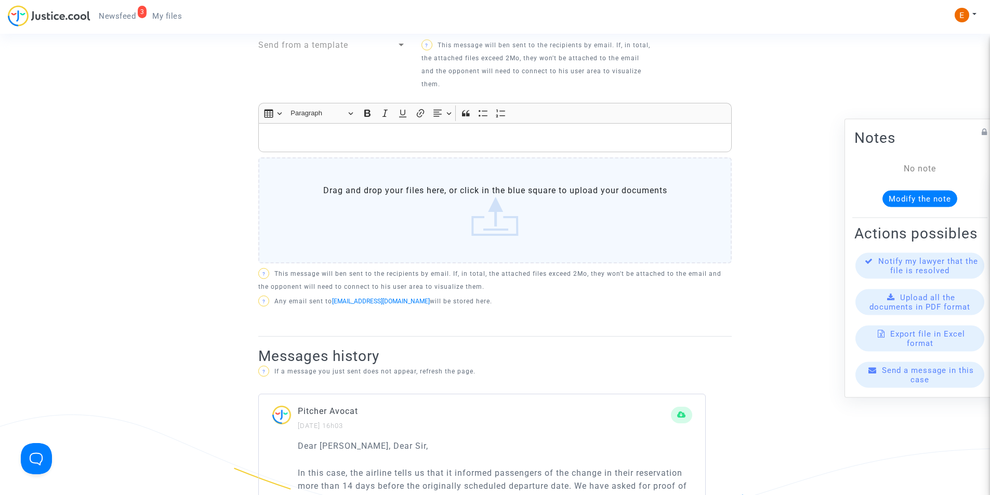
scroll to position [156, 0]
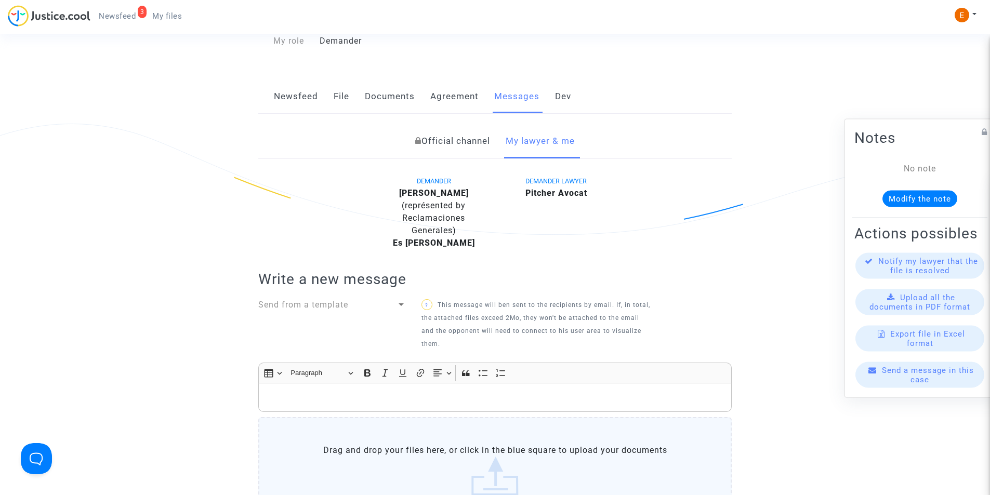
click at [351, 397] on p "Rich Text Editor, main" at bounding box center [495, 397] width 463 height 13
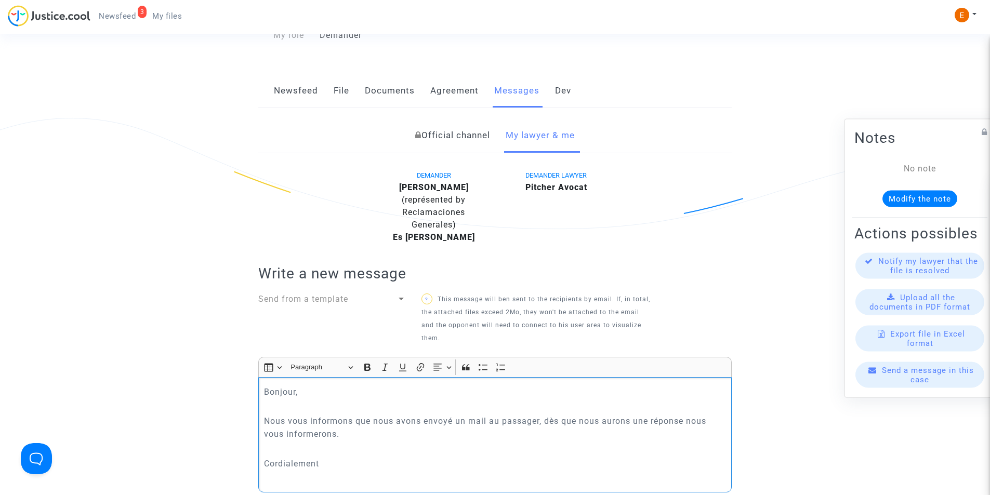
scroll to position [176, 0]
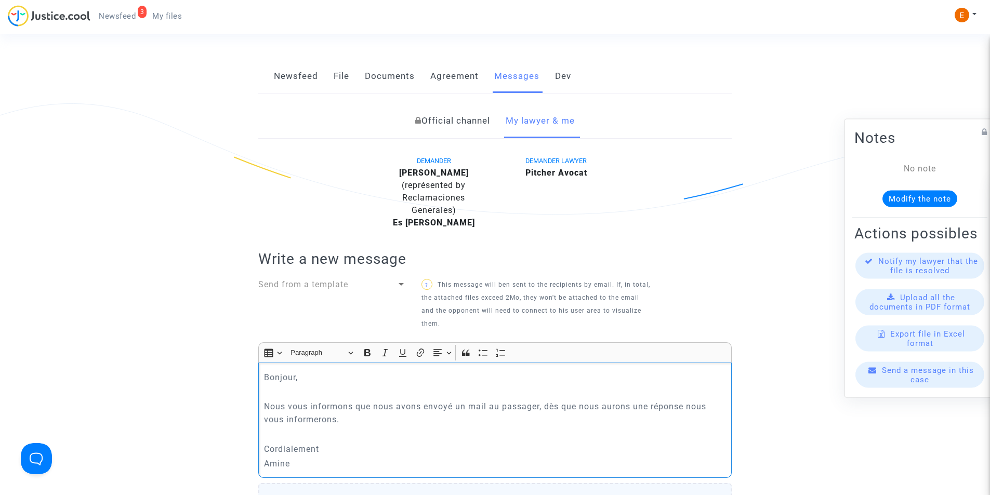
click at [359, 428] on p "Rich Text Editor, main" at bounding box center [495, 434] width 463 height 13
click at [360, 424] on p "Nous vous informons que nous avons envoyé un mail au passager, dès que nous aur…" at bounding box center [495, 413] width 463 height 26
drag, startPoint x: 366, startPoint y: 422, endPoint x: 547, endPoint y: 407, distance: 181.5
click at [547, 407] on p "Nous vous informons que nous avons envoyé un mail au passager, dès que nous aur…" at bounding box center [495, 413] width 463 height 26
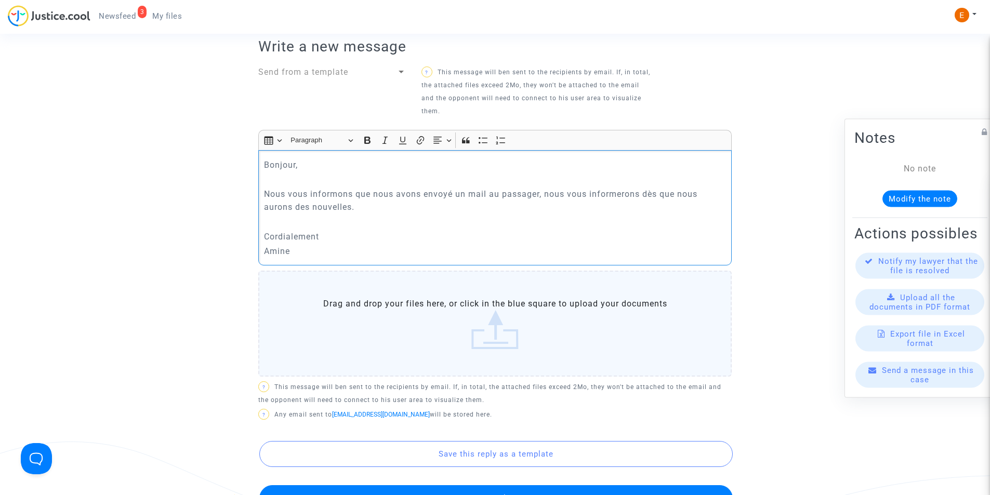
scroll to position [486, 0]
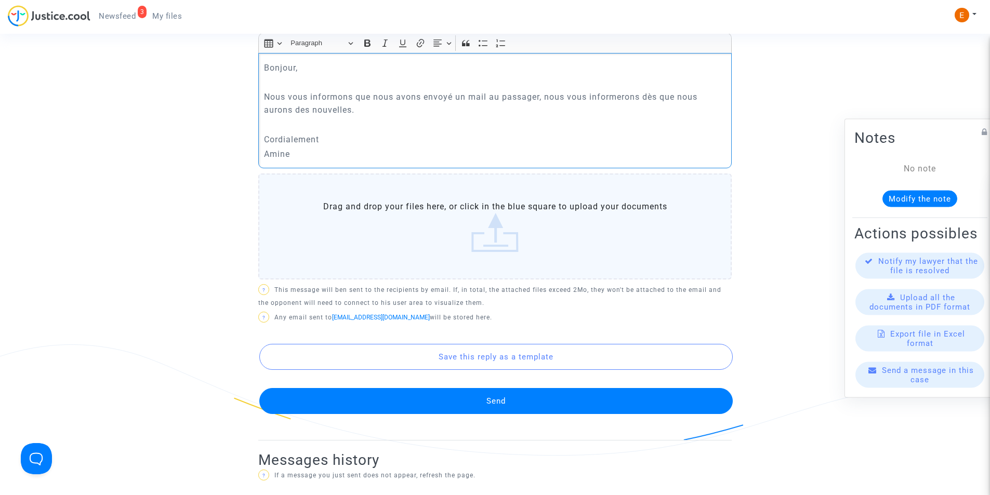
click at [530, 411] on button "Send" at bounding box center [496, 401] width 474 height 26
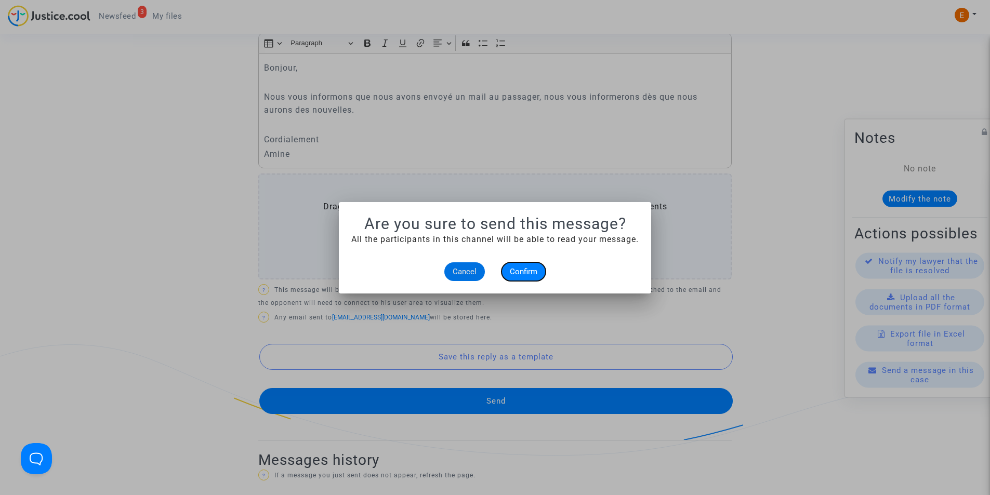
click at [526, 272] on span "Confirm" at bounding box center [524, 271] width 28 height 9
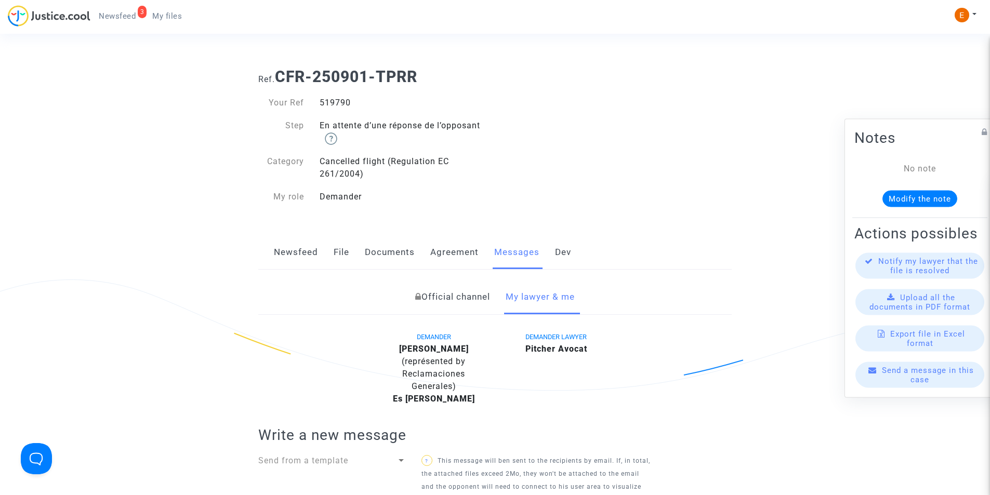
scroll to position [486, 0]
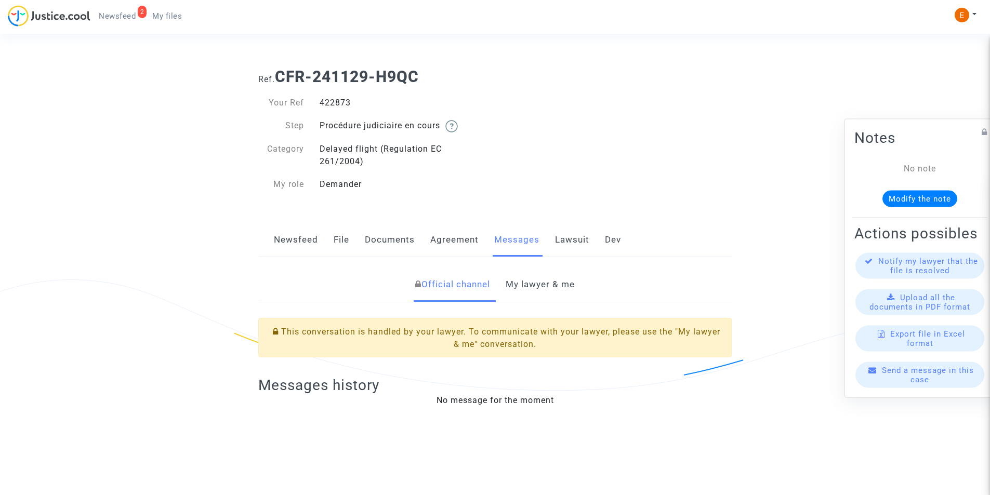
click at [330, 106] on div "422873" at bounding box center [404, 103] width 184 height 12
copy div "422873"
click at [513, 291] on link "My lawyer & me" at bounding box center [540, 285] width 69 height 34
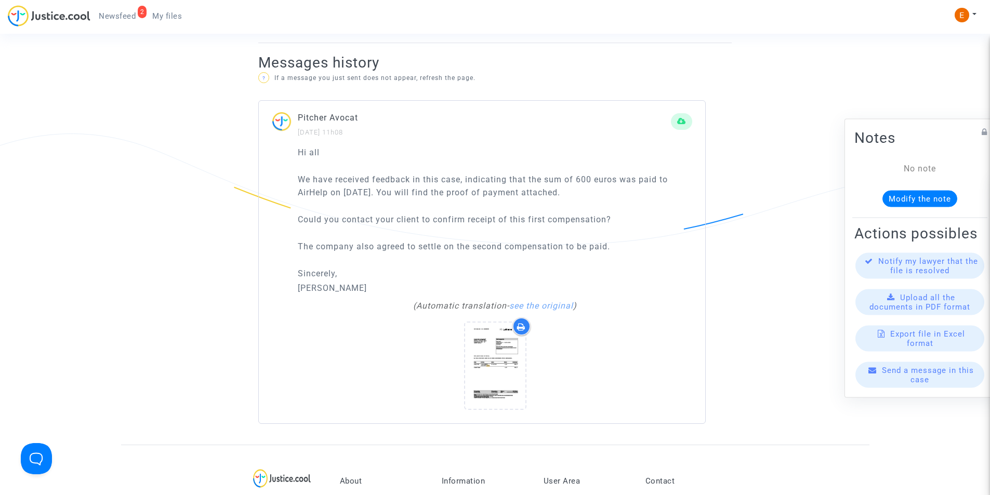
scroll to position [832, 0]
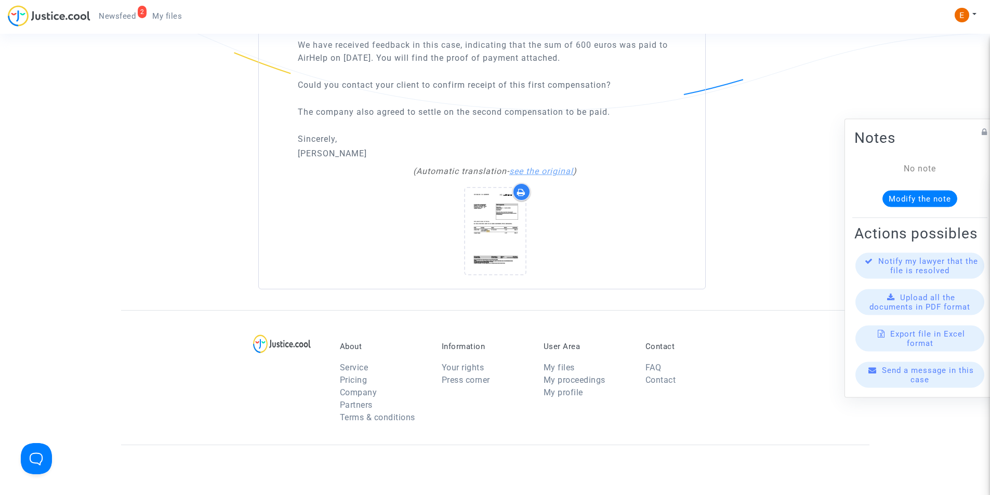
click at [546, 166] on link "see the original" at bounding box center [541, 171] width 64 height 10
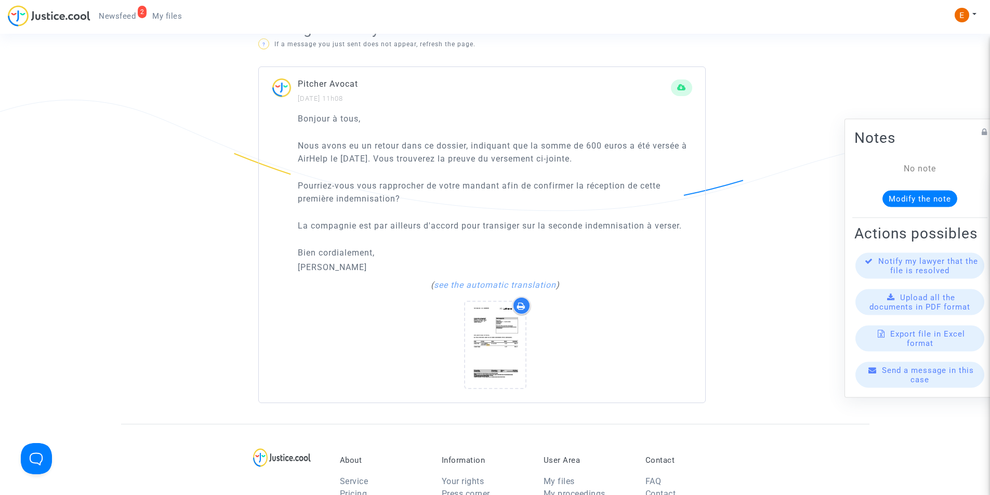
scroll to position [728, 0]
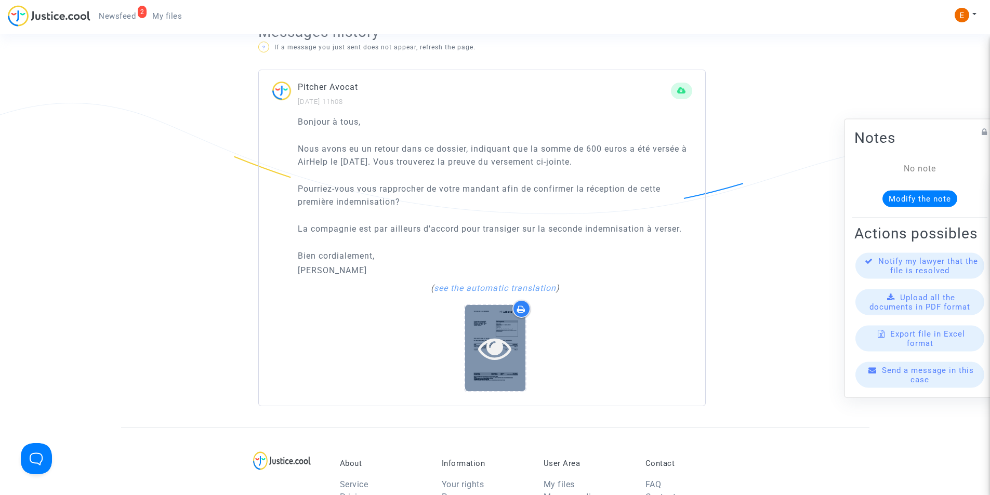
click at [477, 354] on div at bounding box center [495, 348] width 60 height 33
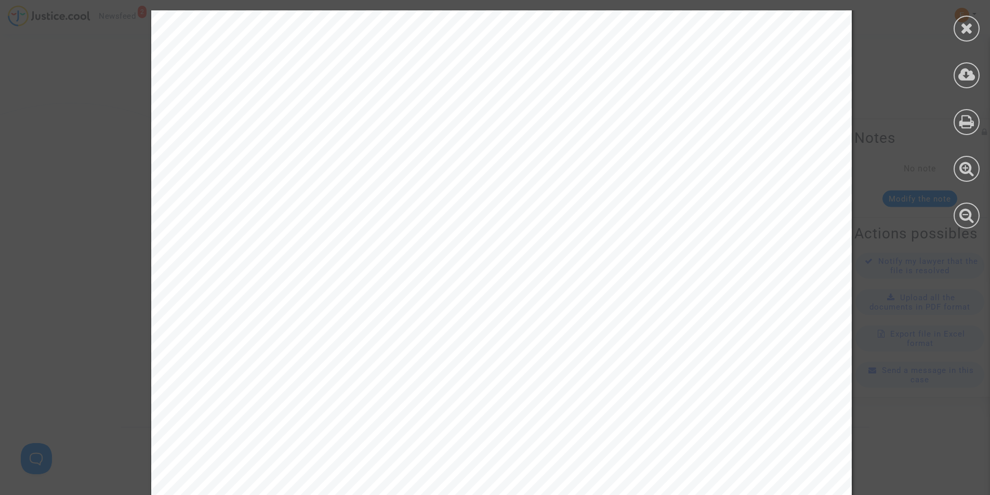
scroll to position [0, 0]
drag, startPoint x: 971, startPoint y: 31, endPoint x: 795, endPoint y: 54, distance: 176.8
click at [970, 30] on icon at bounding box center [967, 28] width 13 height 16
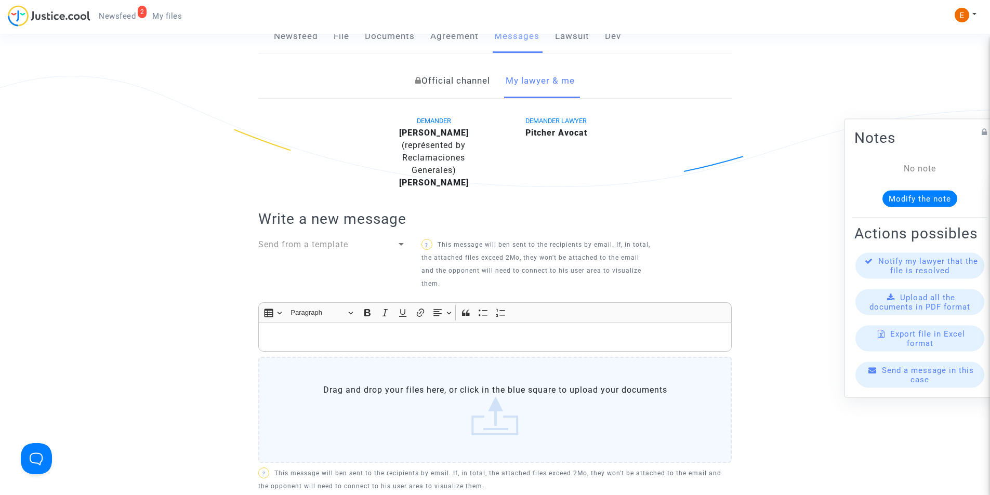
scroll to position [312, 0]
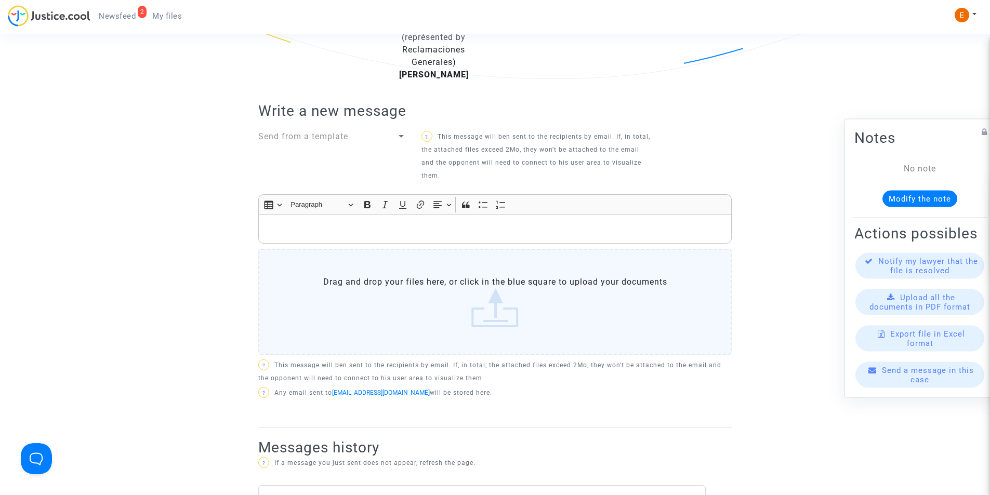
click at [365, 228] on p "Rich Text Editor, main" at bounding box center [495, 229] width 463 height 13
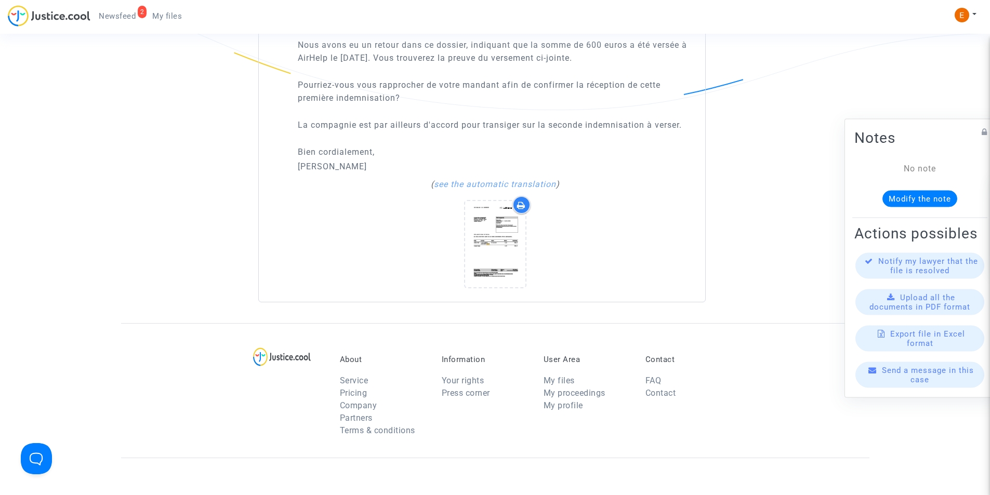
scroll to position [728, 0]
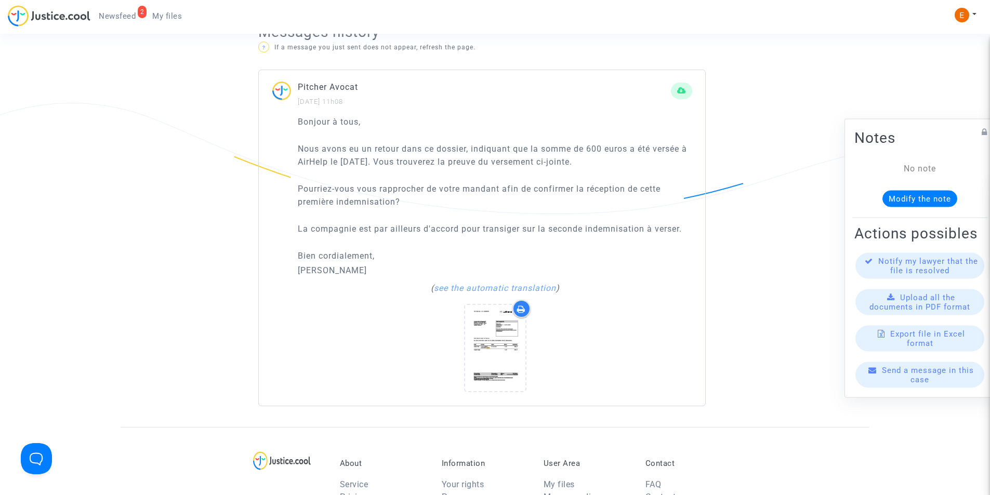
click at [595, 148] on p "Nous avons eu un retour dans ce dossier, indiquant que la somme de 600 euros a …" at bounding box center [495, 155] width 395 height 26
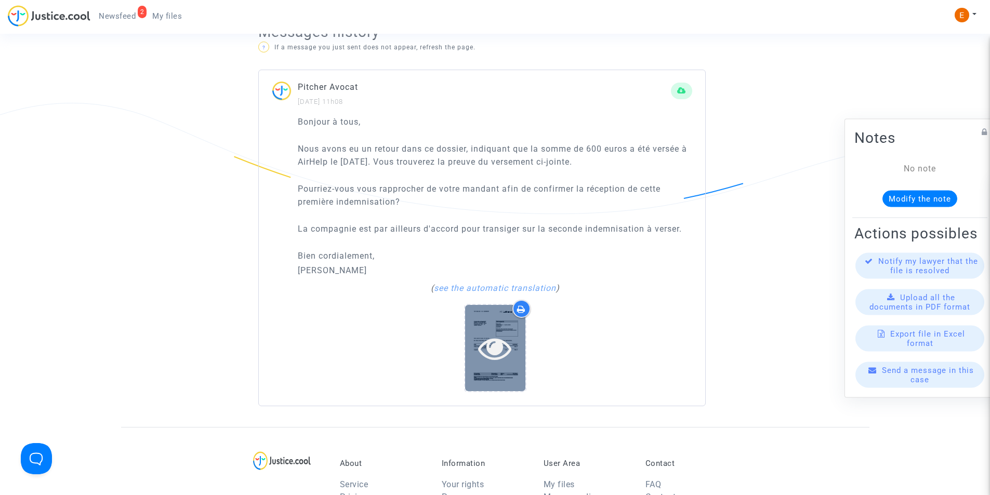
click at [495, 336] on icon at bounding box center [495, 348] width 34 height 33
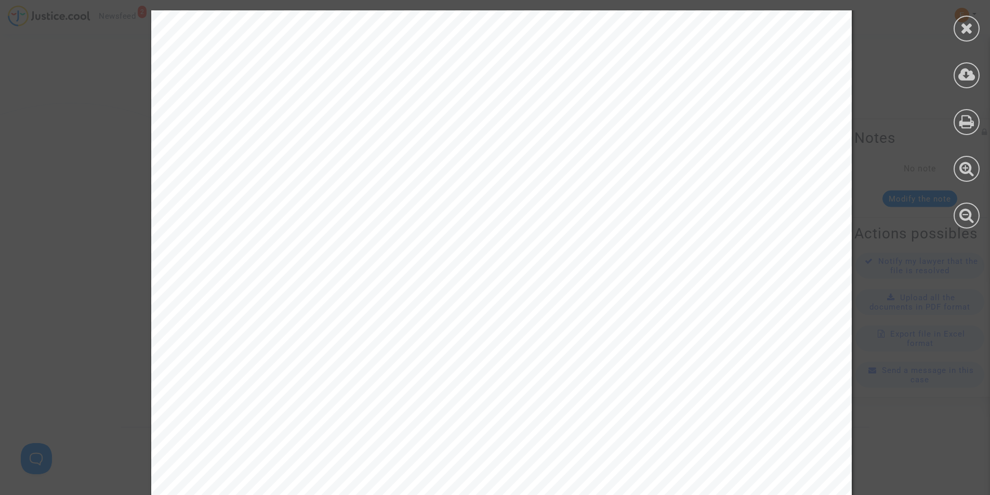
scroll to position [208, 0]
click at [770, 317] on div at bounding box center [501, 297] width 701 height 991
click at [769, 316] on div at bounding box center [501, 297] width 701 height 991
click at [768, 307] on div at bounding box center [501, 297] width 701 height 991
click at [970, 34] on icon at bounding box center [967, 28] width 13 height 16
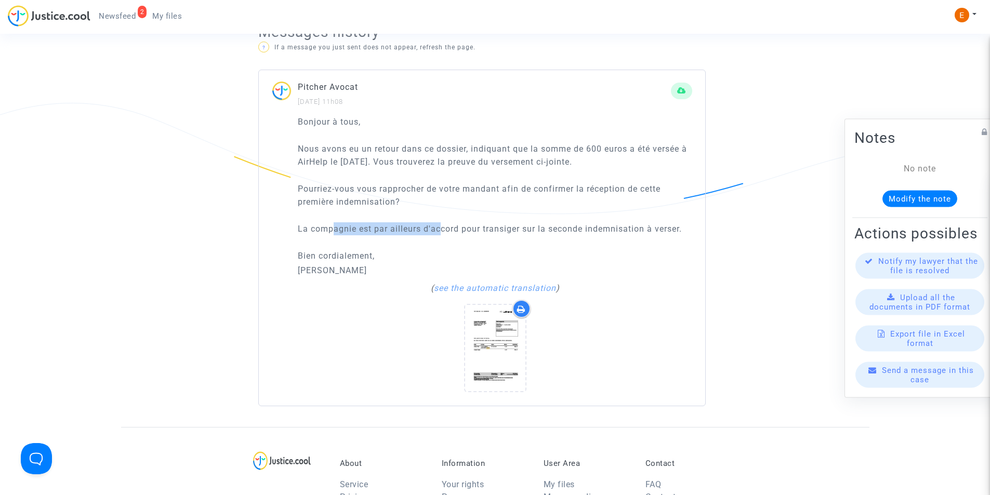
drag, startPoint x: 334, startPoint y: 230, endPoint x: 442, endPoint y: 234, distance: 108.2
click at [442, 234] on p "La compagnie est par ailleurs d'accord pour transiger sur la seconde indemnisat…" at bounding box center [495, 229] width 395 height 13
click at [450, 234] on p "La compagnie est par ailleurs d'accord pour transiger sur la seconde indemnisat…" at bounding box center [495, 229] width 395 height 13
click at [618, 227] on p "La compagnie est par ailleurs d'accord pour transiger sur la seconde indemnisat…" at bounding box center [495, 229] width 395 height 13
click at [617, 229] on p "La compagnie est par ailleurs d'accord pour transiger sur la seconde indemnisat…" at bounding box center [495, 229] width 395 height 13
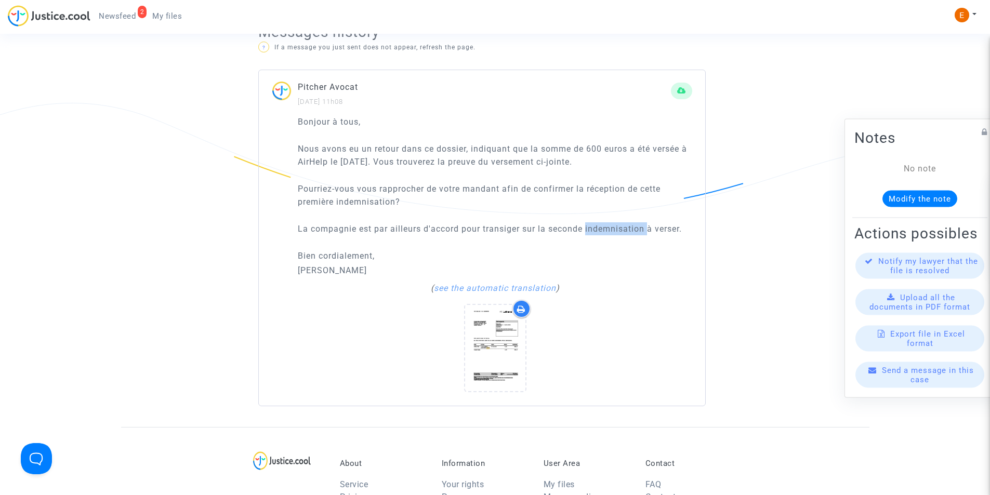
click at [617, 229] on p "La compagnie est par ailleurs d'accord pour transiger sur la seconde indemnisat…" at bounding box center [495, 229] width 395 height 13
click at [662, 231] on p "La compagnie est par ailleurs d'accord pour transiger sur la seconde indemnisat…" at bounding box center [495, 229] width 395 height 13
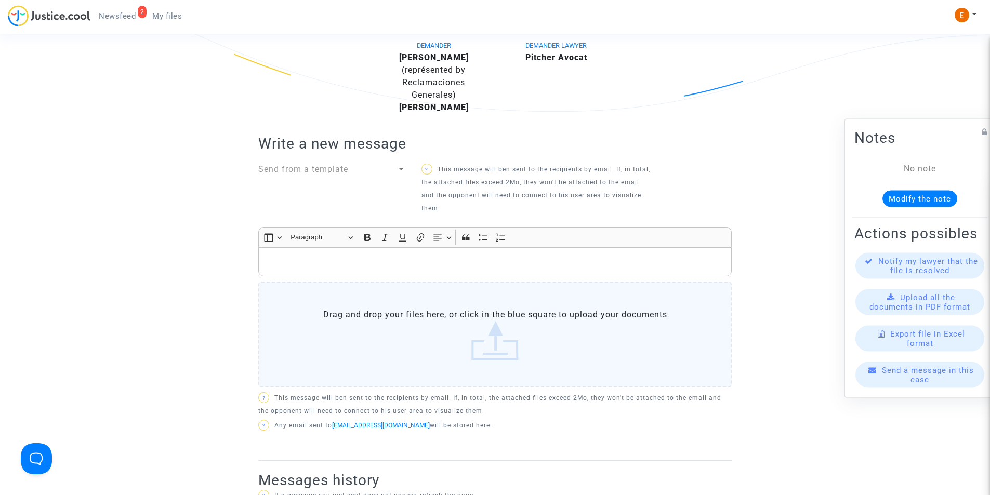
scroll to position [312, 0]
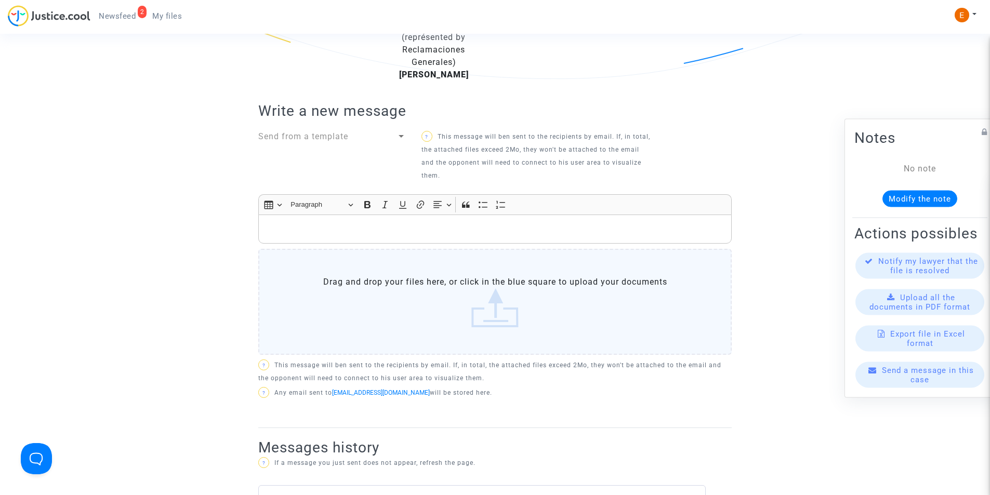
click at [412, 231] on p "Rich Text Editor, main" at bounding box center [495, 229] width 463 height 13
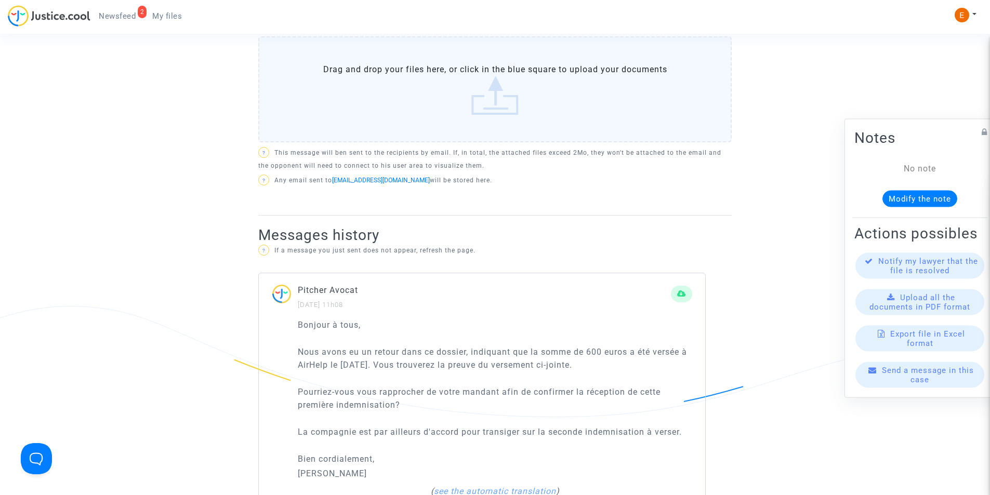
scroll to position [416, 0]
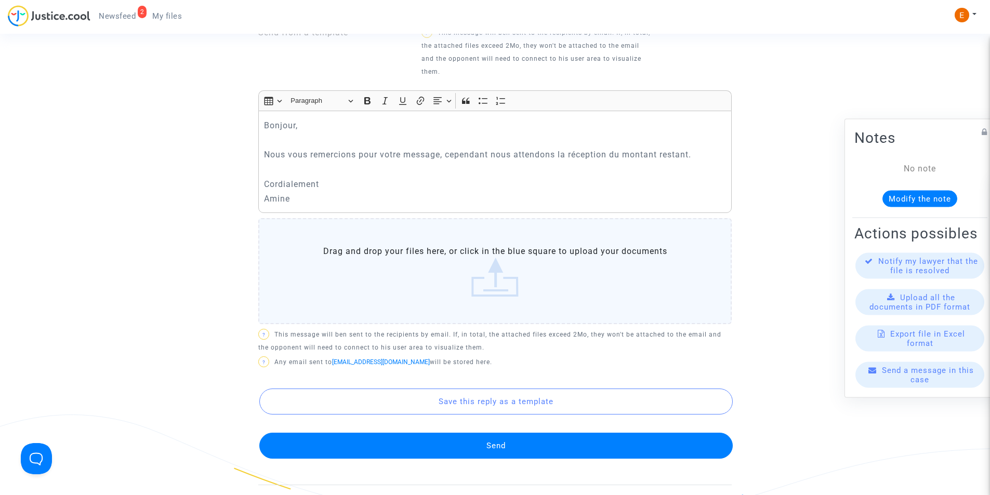
click at [490, 446] on button "Send" at bounding box center [496, 446] width 474 height 26
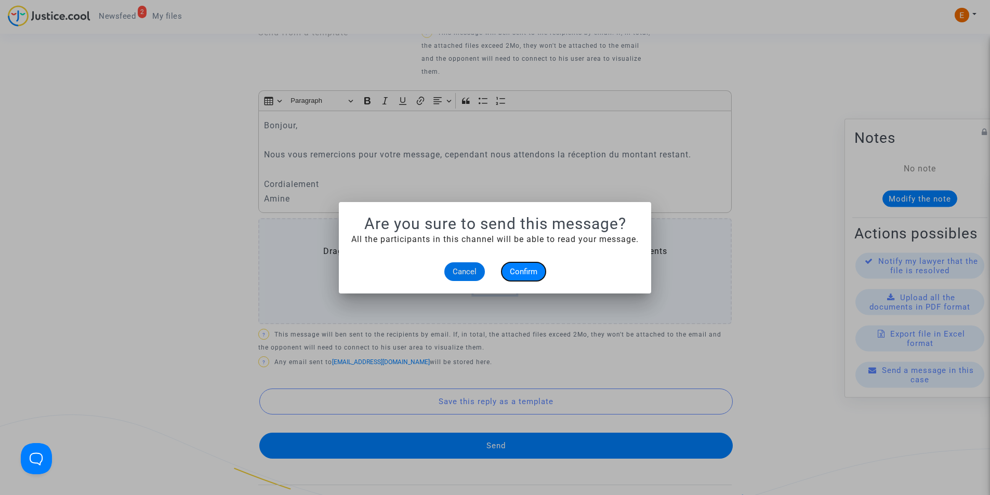
click at [526, 274] on span "Confirm" at bounding box center [524, 271] width 28 height 9
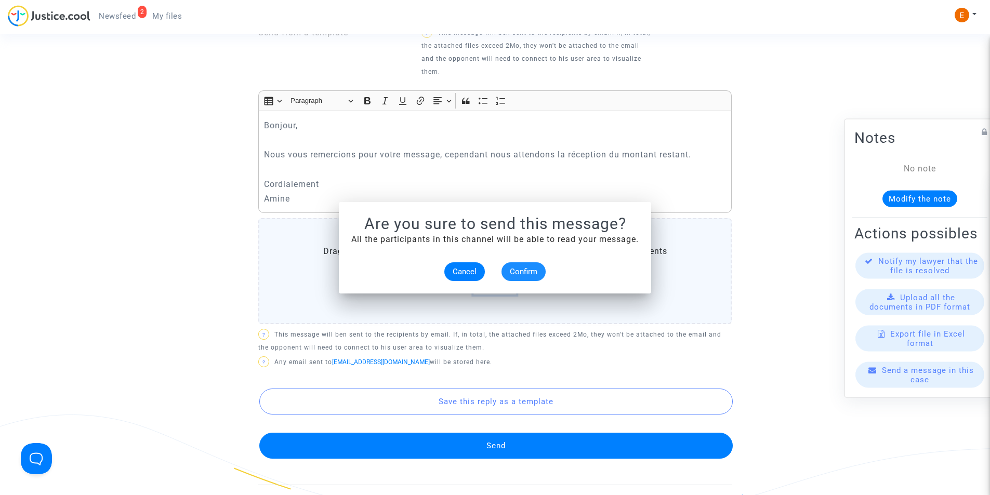
scroll to position [416, 0]
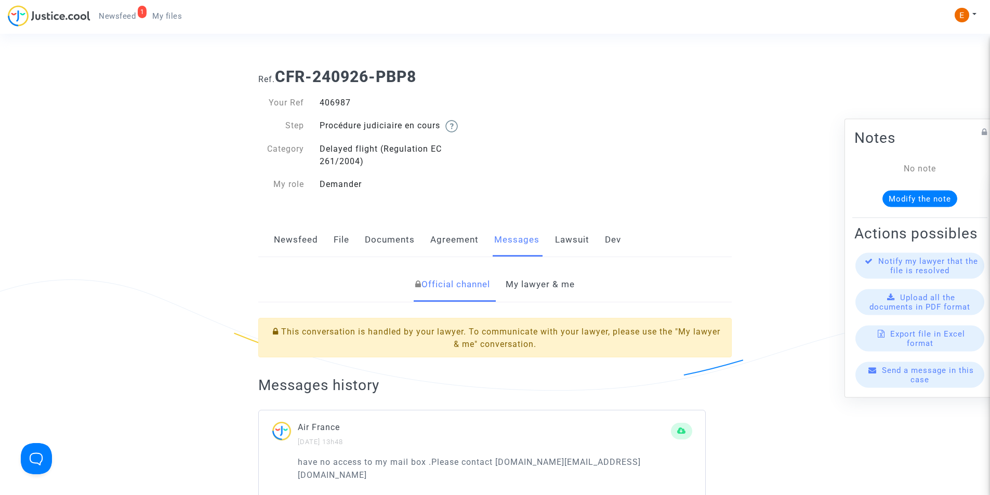
click at [333, 103] on div "406987" at bounding box center [404, 103] width 184 height 12
copy div "406987"
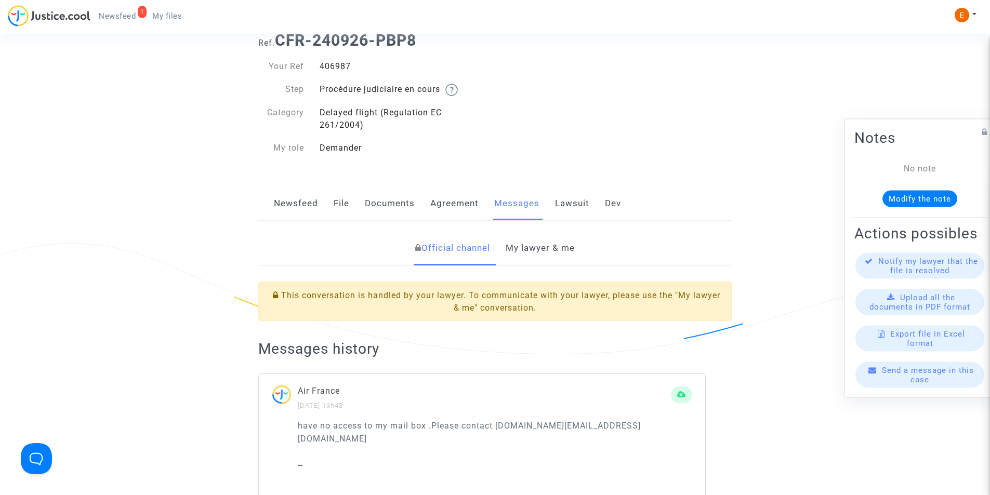
scroll to position [52, 0]
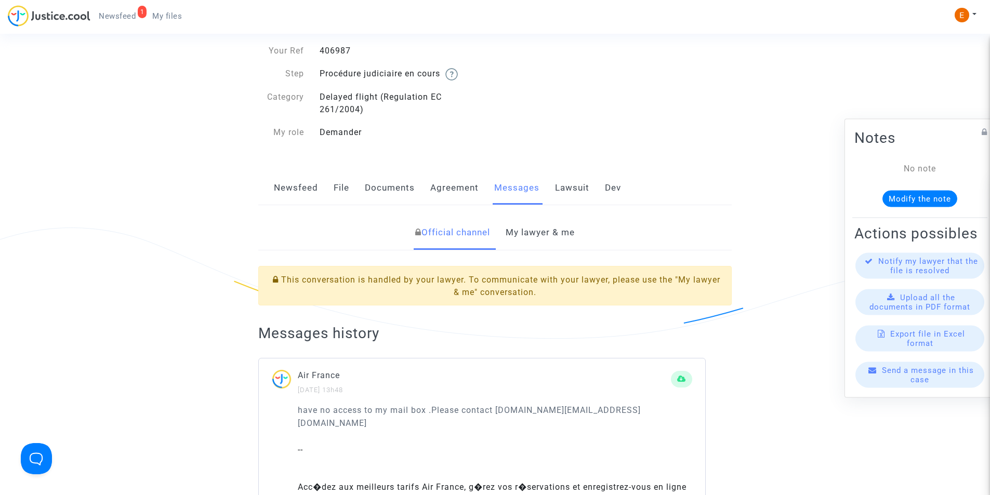
click at [527, 234] on link "My lawyer & me" at bounding box center [540, 233] width 69 height 34
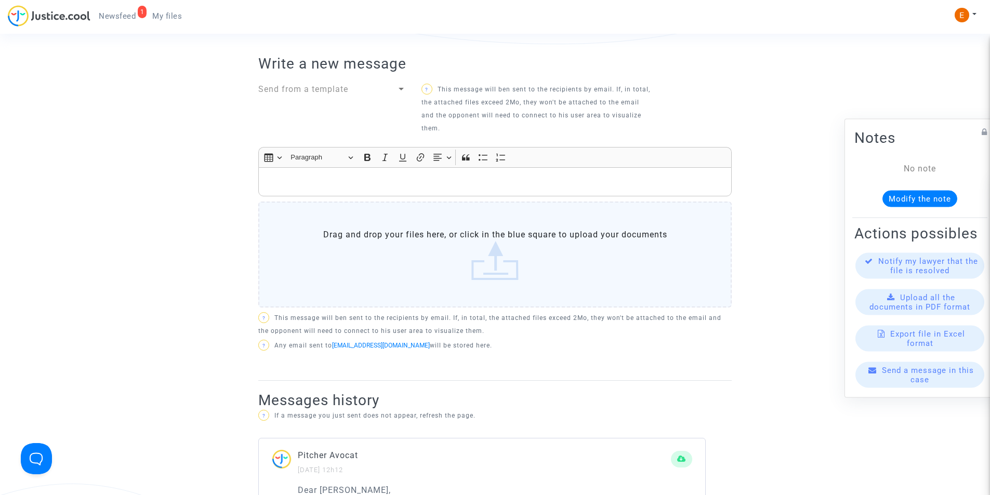
scroll to position [260, 0]
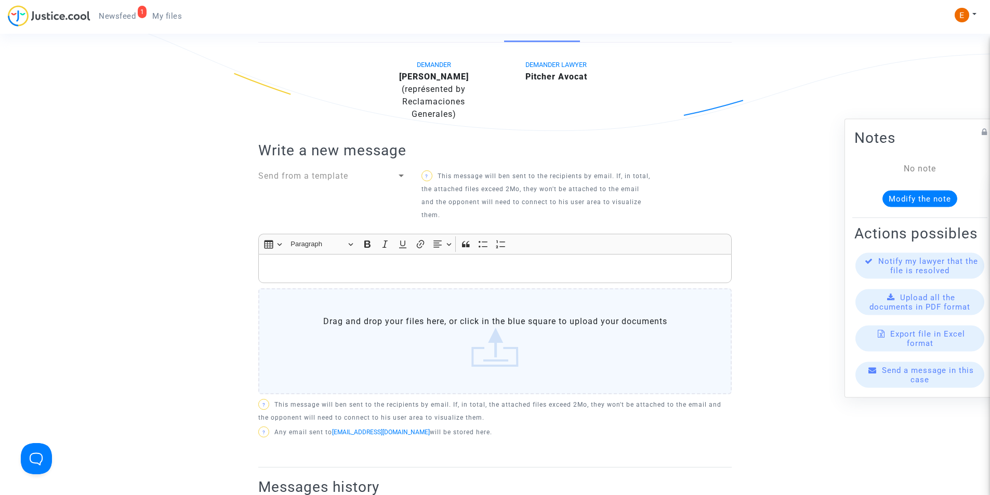
click at [416, 263] on p "Rich Text Editor, main" at bounding box center [495, 269] width 463 height 13
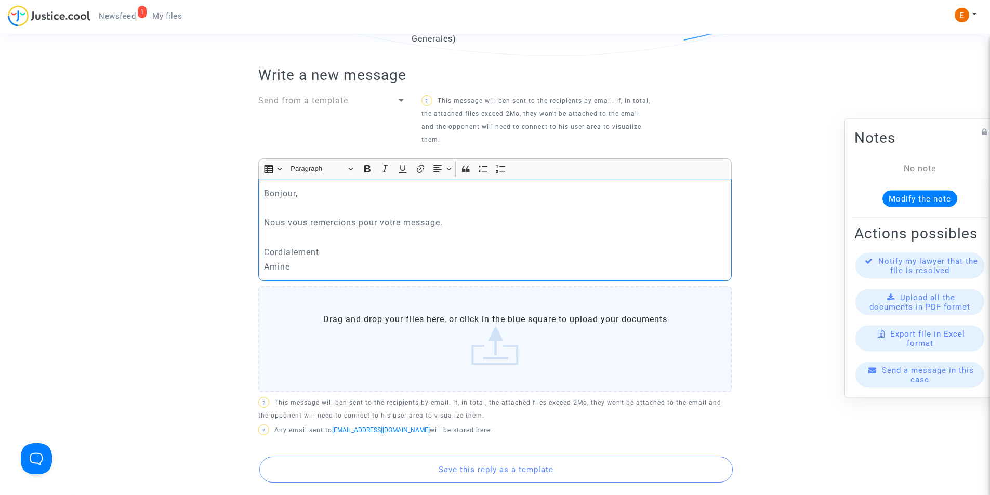
scroll to position [416, 0]
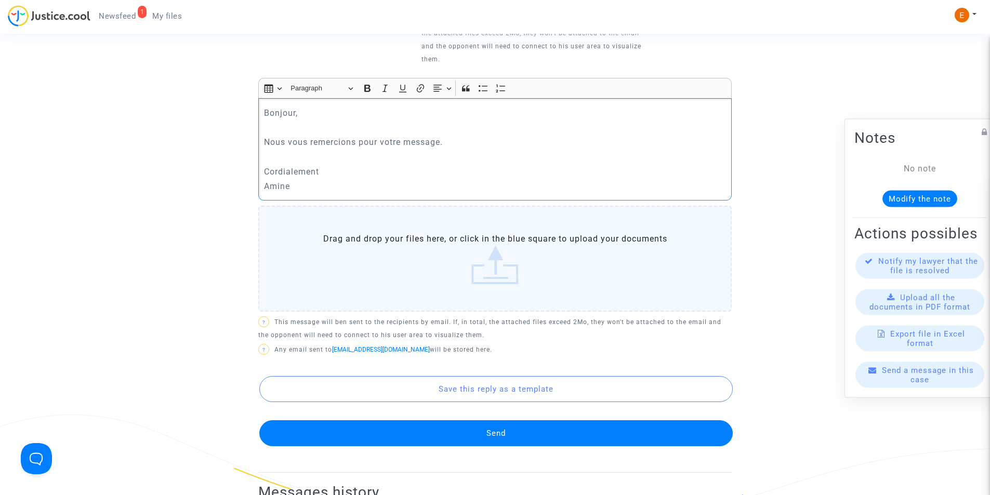
click at [543, 421] on button "Send" at bounding box center [496, 434] width 474 height 26
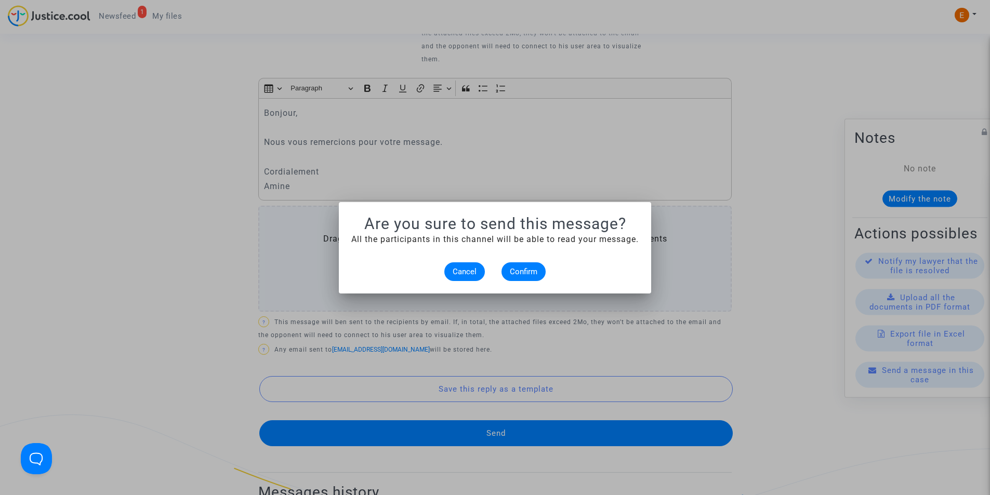
scroll to position [0, 0]
click at [523, 267] on span "Confirm" at bounding box center [524, 271] width 28 height 9
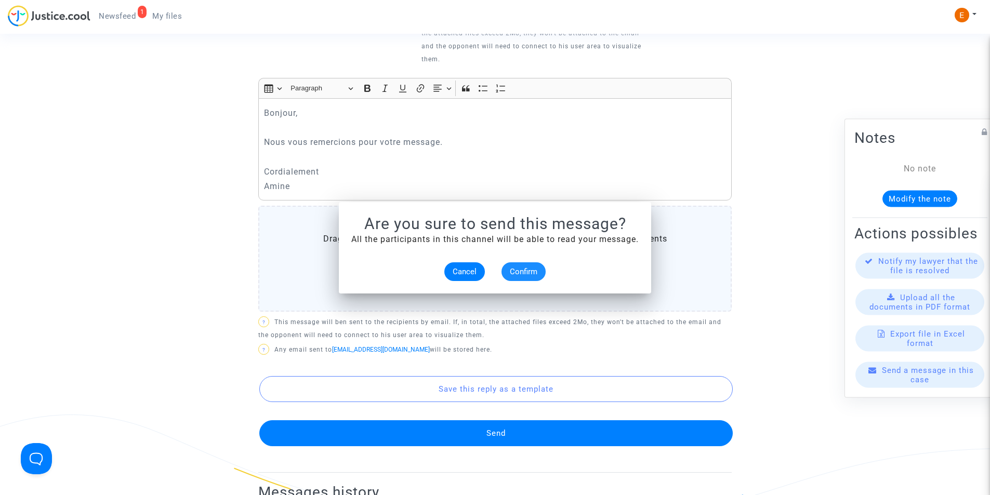
scroll to position [416, 0]
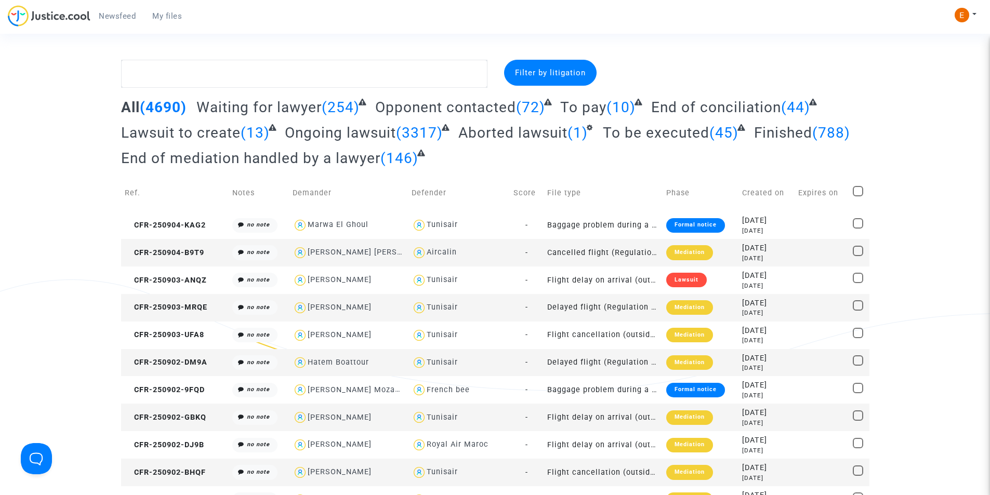
click at [130, 14] on span "Newsfeed" at bounding box center [117, 15] width 37 height 9
